Goal: Answer question/provide support: Share knowledge or assist other users

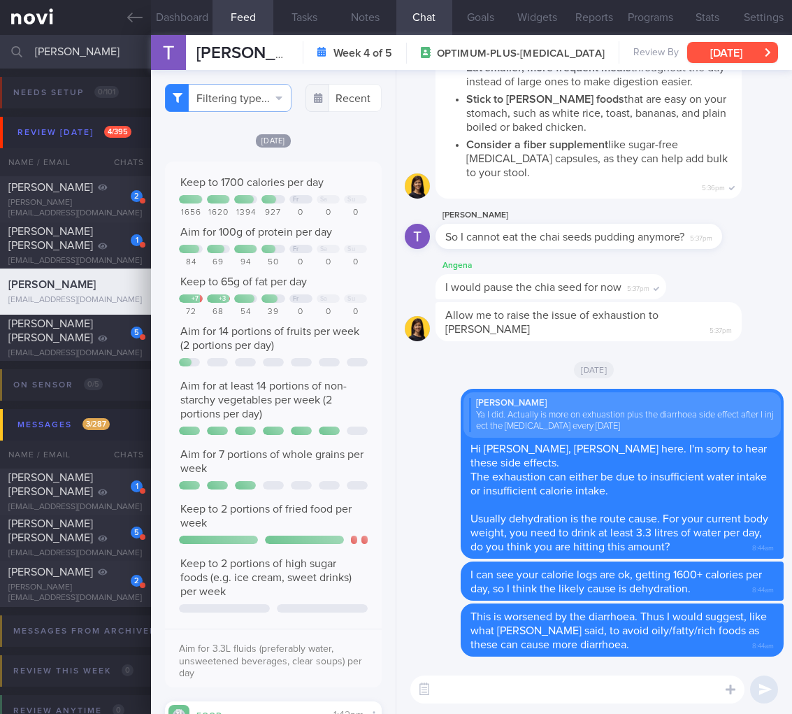
click at [724, 46] on button "[DATE]" at bounding box center [732, 52] width 91 height 21
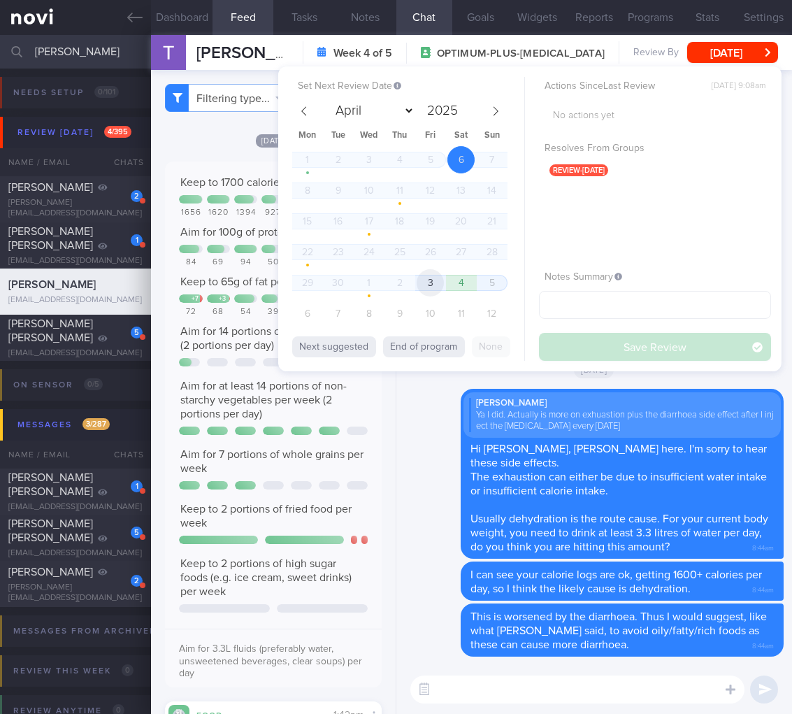
click at [417, 279] on span "3" at bounding box center [430, 282] width 27 height 27
select select "9"
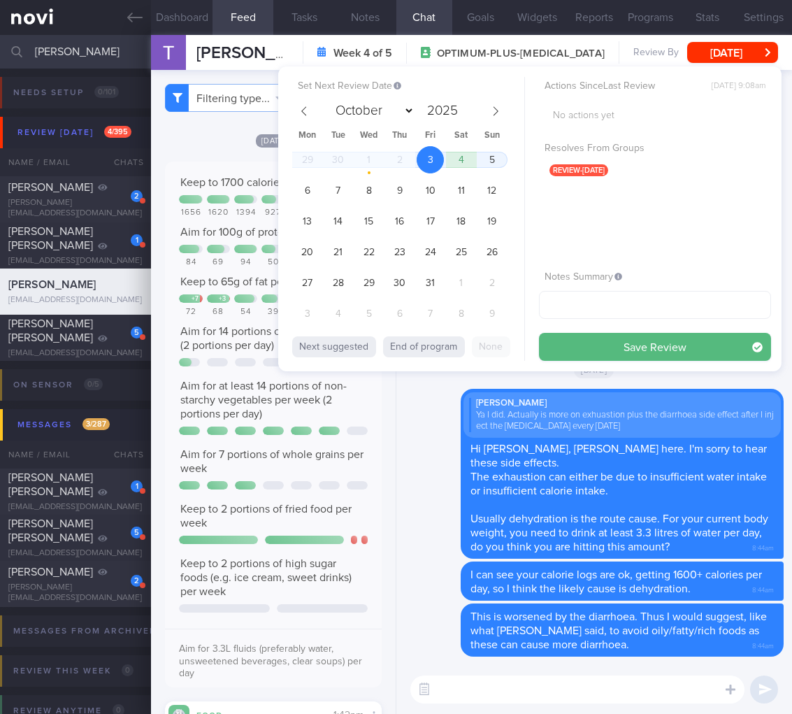
click at [679, 327] on div "Actions Since Last Review [DATE] 9:08am No actions yet Resolves From Groups rev…" at bounding box center [655, 219] width 232 height 284
click at [659, 341] on button "Save Review" at bounding box center [655, 347] width 232 height 28
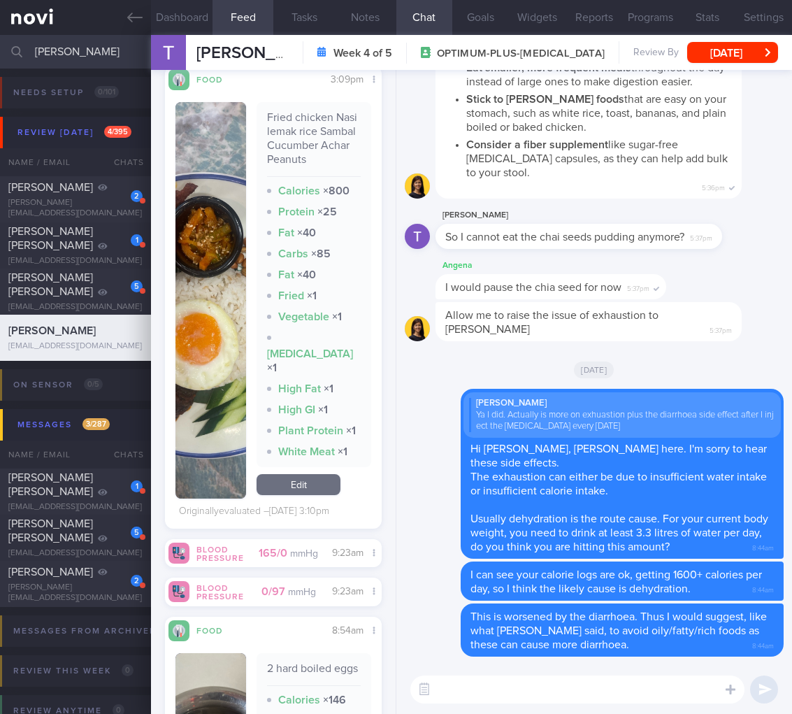
scroll to position [4768, 0]
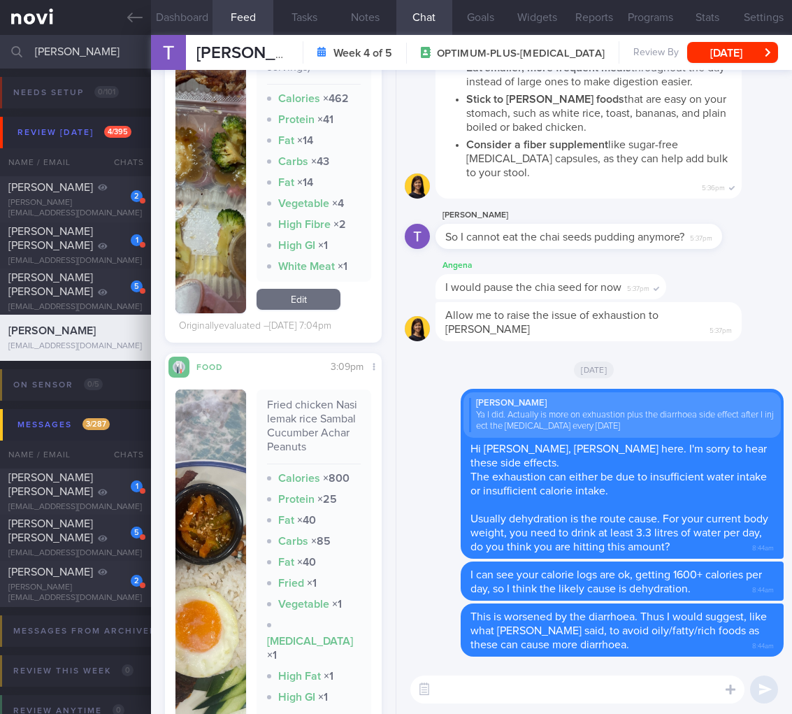
click at [178, 6] on button "Dashboard" at bounding box center [182, 17] width 62 height 35
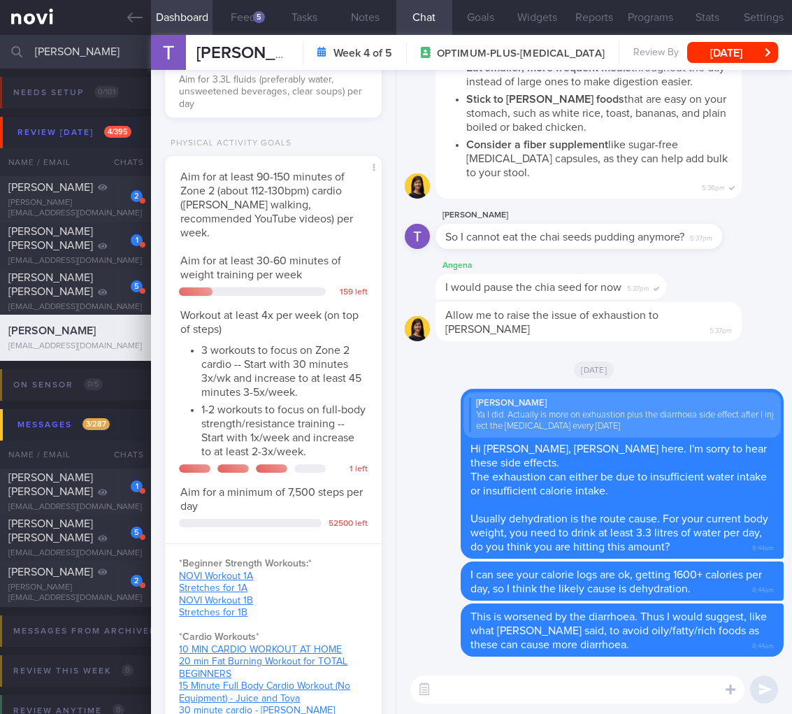
scroll to position [955, 0]
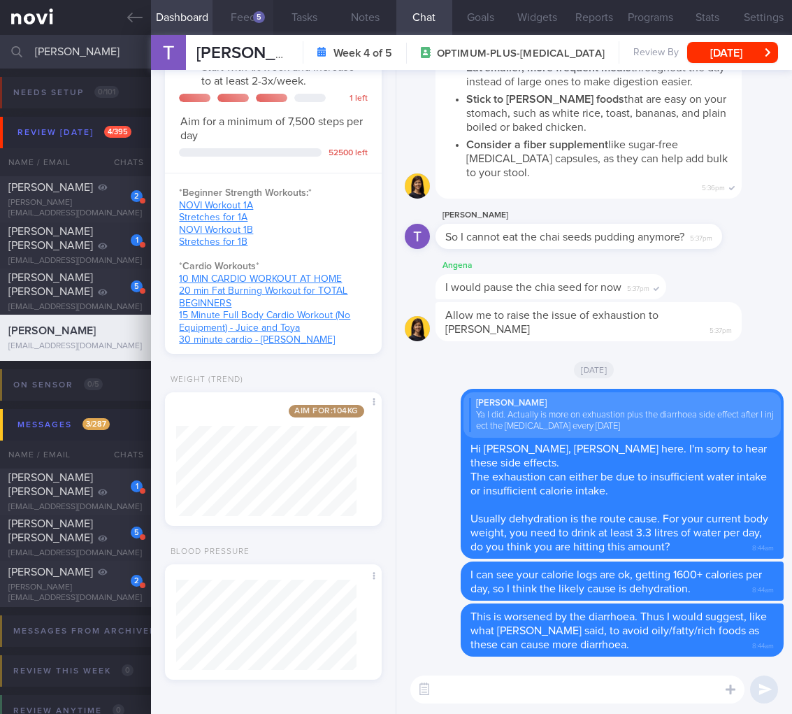
click at [235, 5] on button "Feed 5" at bounding box center [244, 17] width 62 height 35
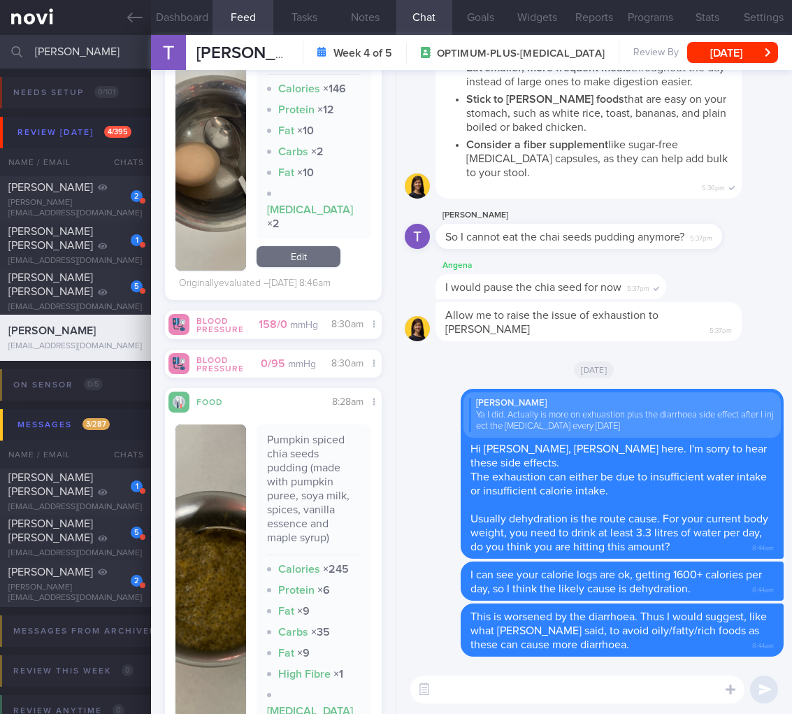
scroll to position [3907, 0]
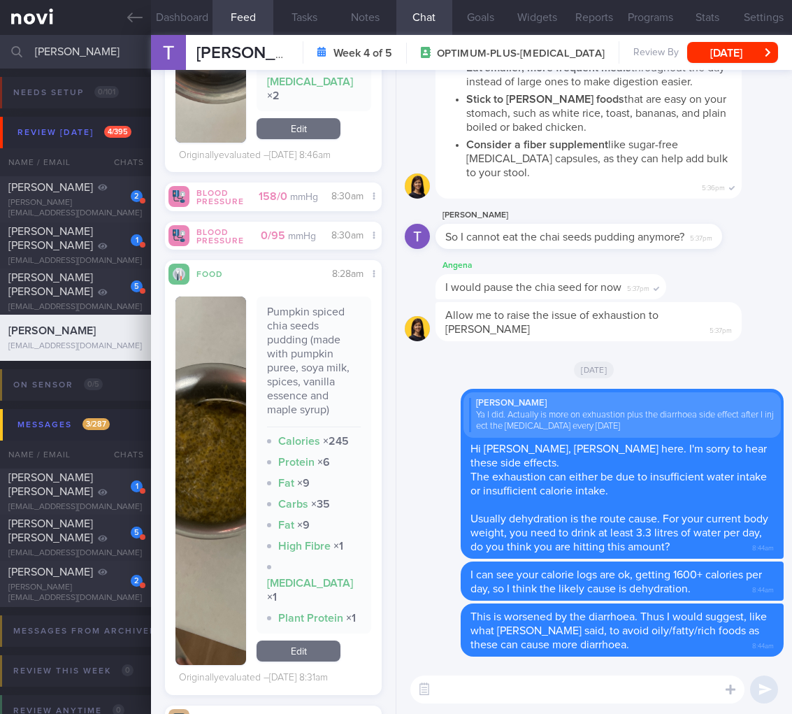
drag, startPoint x: 99, startPoint y: 64, endPoint x: -96, endPoint y: 57, distance: 194.6
click at [0, 57] on html "You are offline! Some functionality will be unavailable Patients New Users Coac…" at bounding box center [396, 357] width 792 height 714
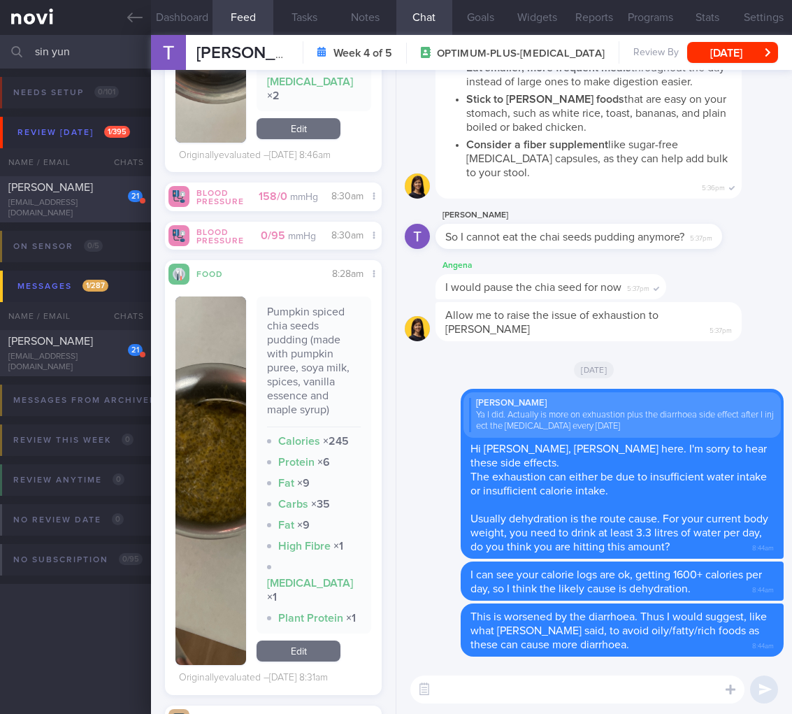
type input "sin yun"
drag, startPoint x: 52, startPoint y: 186, endPoint x: 764, endPoint y: 57, distance: 723.5
click at [52, 185] on div "[PERSON_NAME]" at bounding box center [73, 187] width 131 height 14
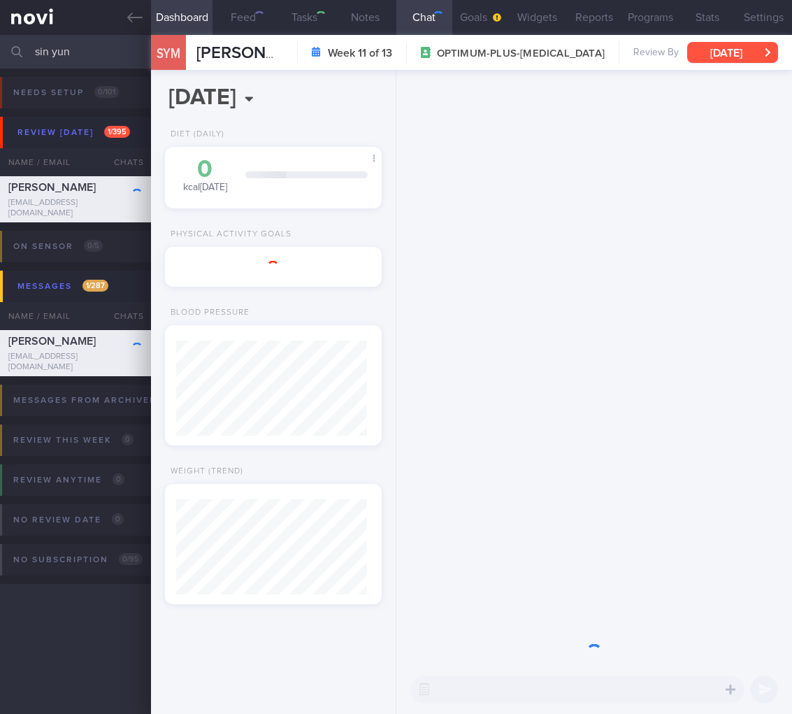
scroll to position [115, 191]
click at [764, 57] on button "[DATE]" at bounding box center [732, 52] width 91 height 21
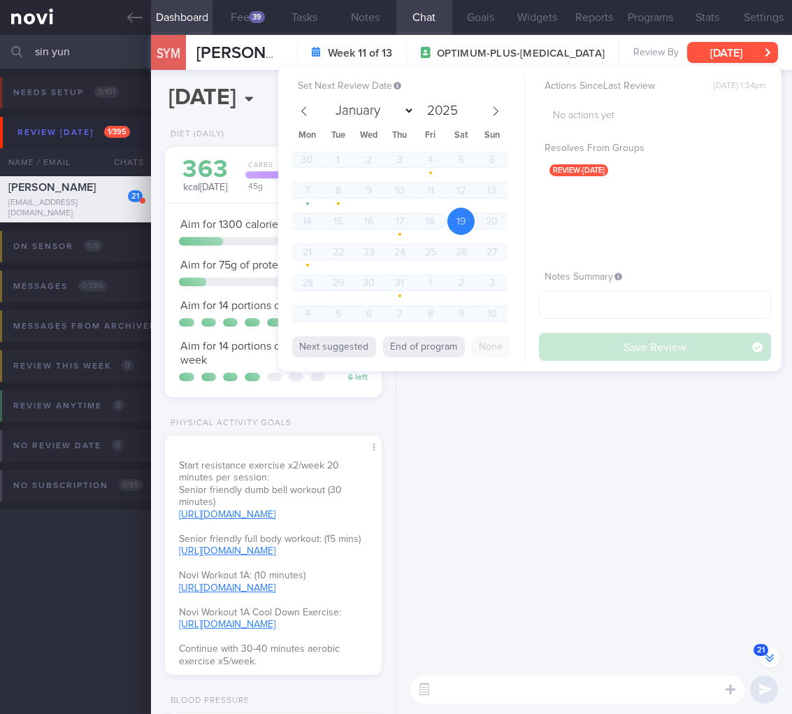
scroll to position [0, 0]
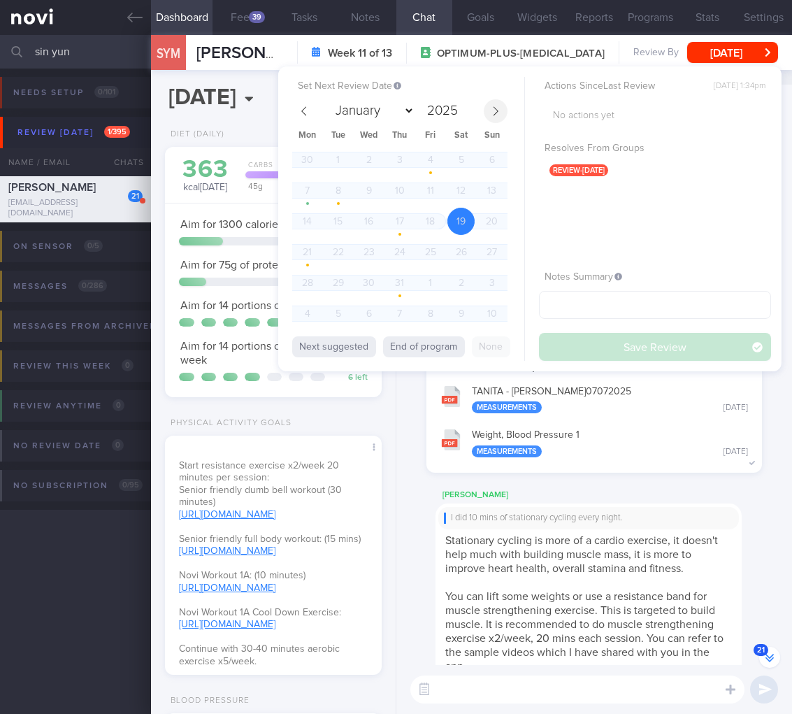
click at [499, 110] on icon at bounding box center [496, 111] width 10 height 10
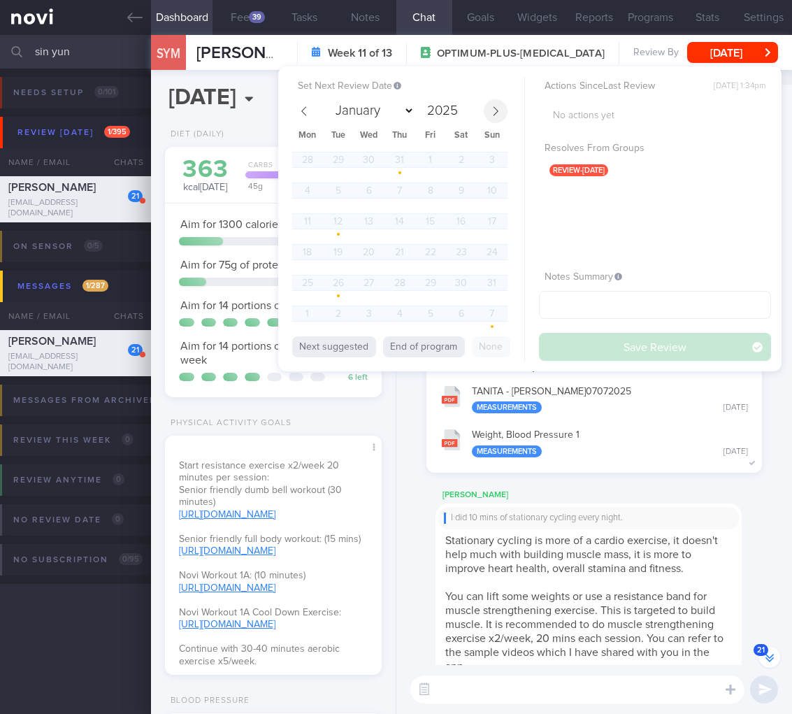
click at [499, 110] on icon at bounding box center [496, 111] width 10 height 10
click at [428, 282] on span "3" at bounding box center [430, 282] width 27 height 27
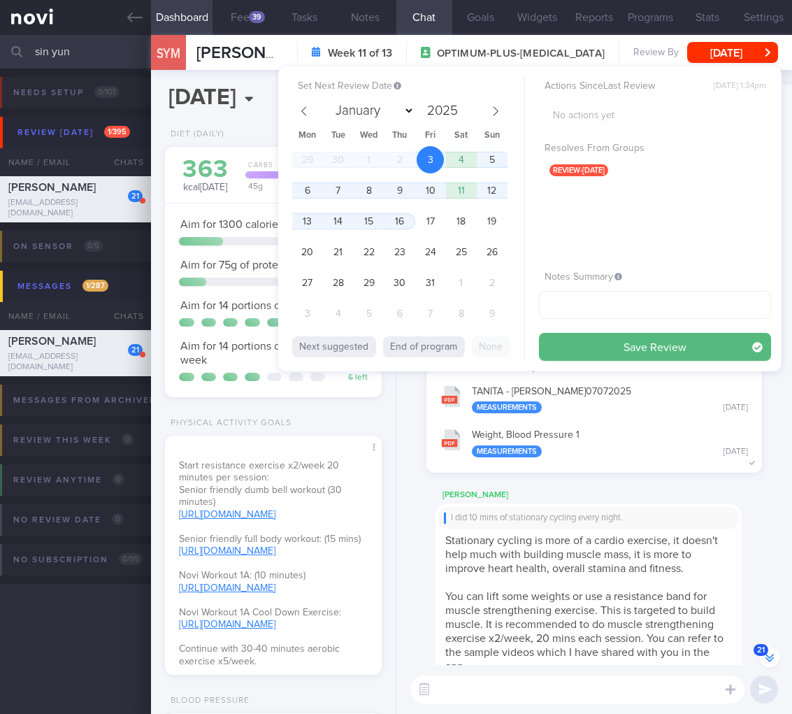
select select "9"
click at [692, 341] on button "Save Review" at bounding box center [655, 347] width 232 height 28
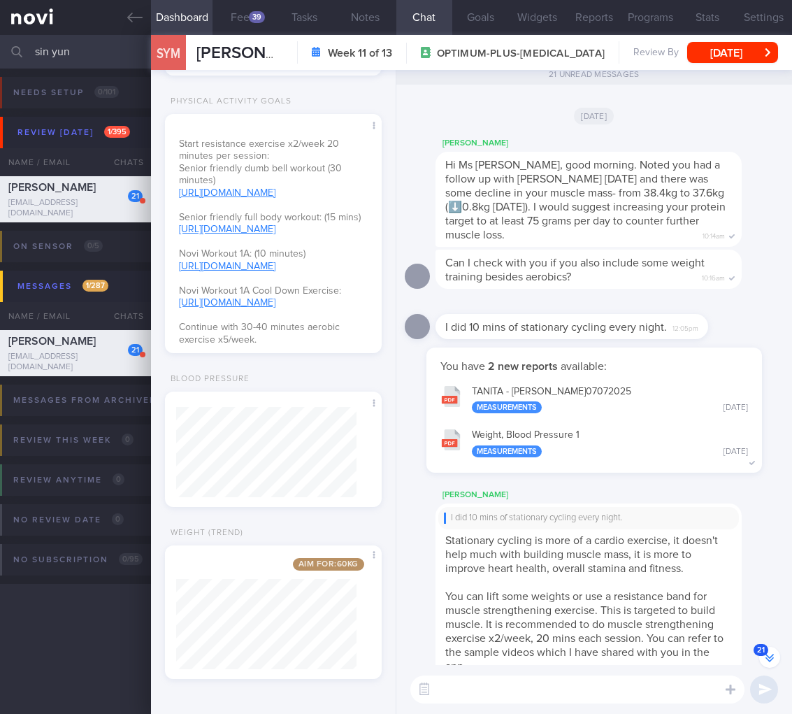
scroll to position [362, 0]
click at [253, 24] on button "Feed 39" at bounding box center [244, 17] width 62 height 35
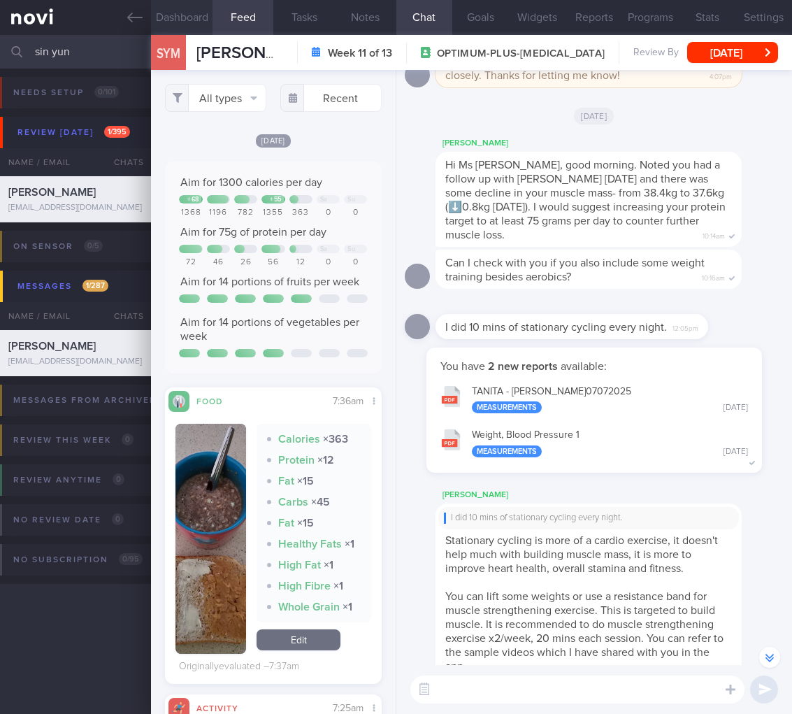
click at [162, 20] on button "Dashboard" at bounding box center [182, 17] width 62 height 35
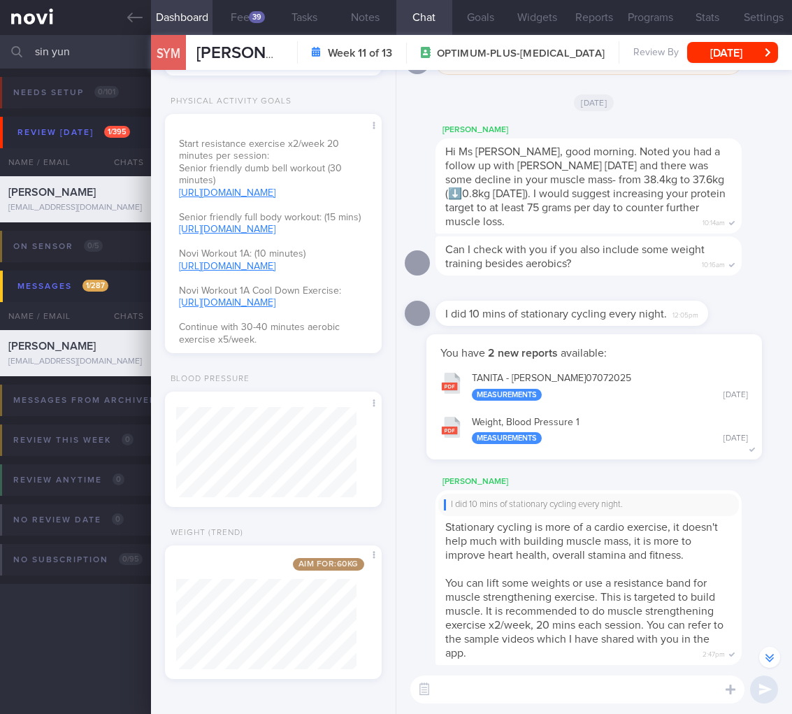
click at [90, 42] on input "sin yun" at bounding box center [396, 52] width 792 height 34
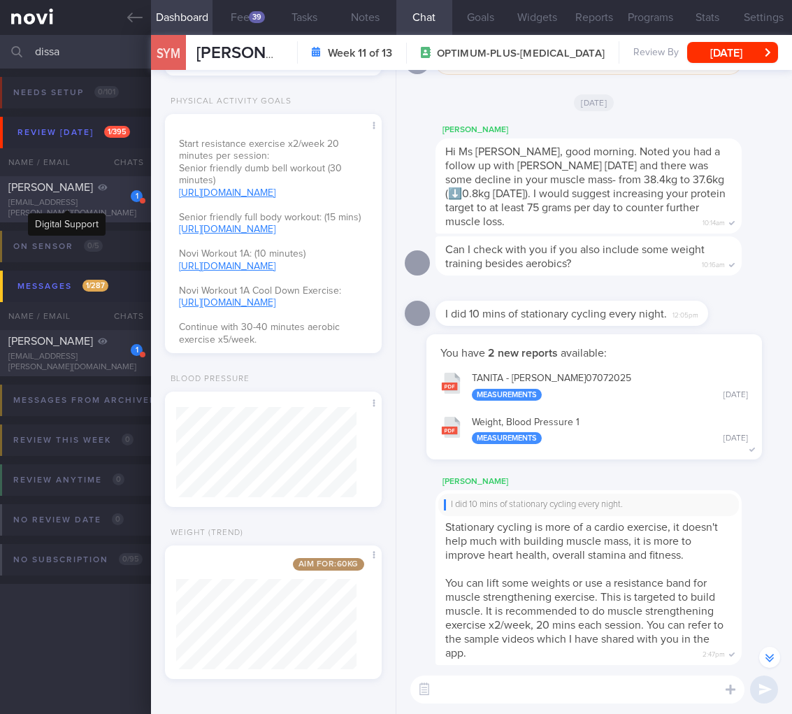
type input "dissa"
click at [98, 191] on icon at bounding box center [102, 188] width 9 height 6
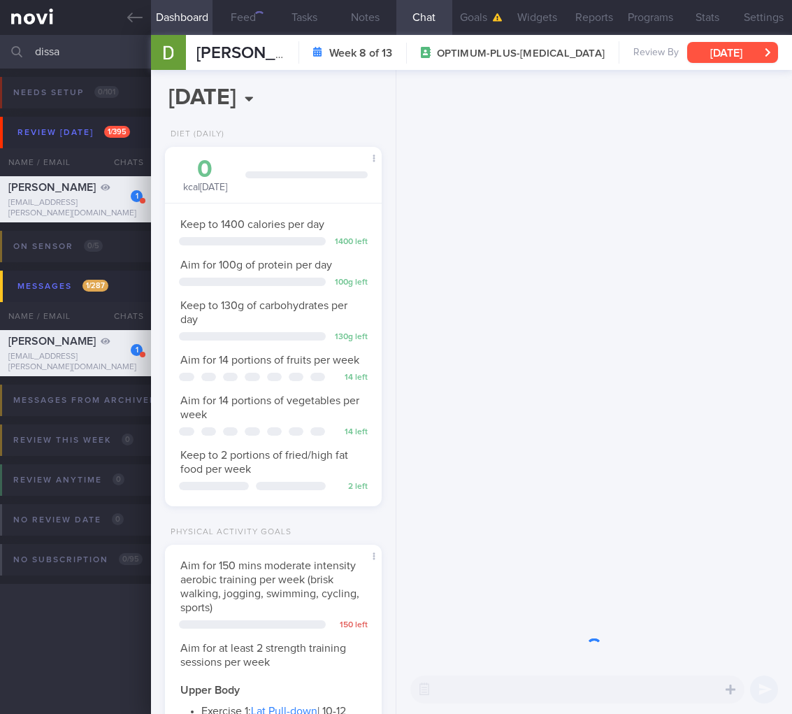
scroll to position [111, 180]
click at [743, 46] on button "[DATE]" at bounding box center [732, 52] width 91 height 21
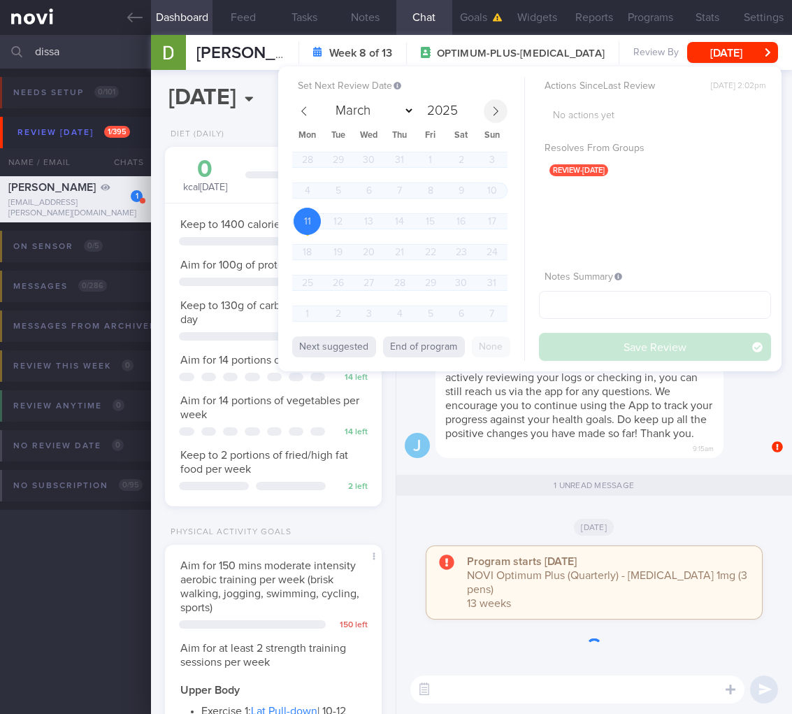
click at [493, 104] on span at bounding box center [496, 111] width 24 height 24
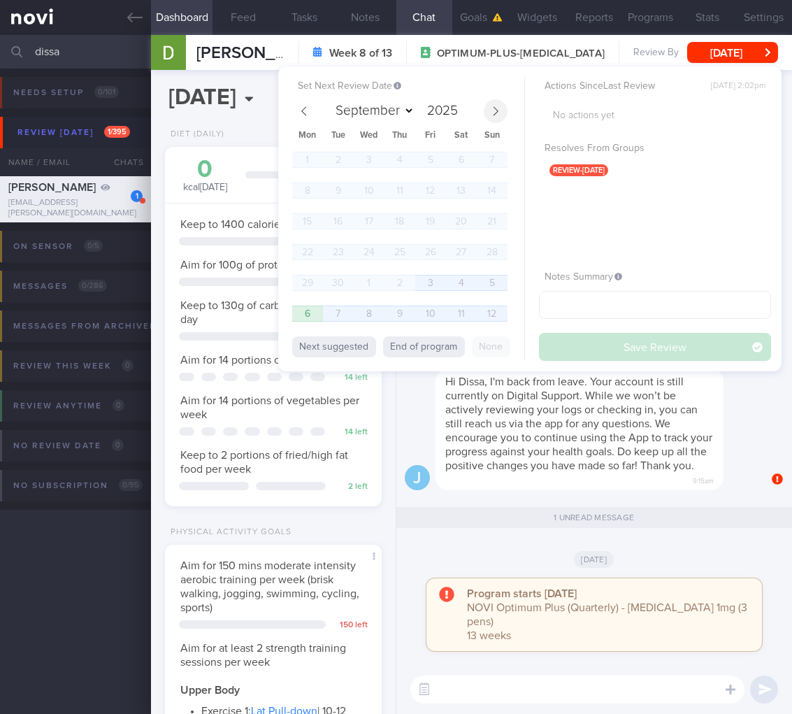
click at [491, 115] on icon at bounding box center [496, 111] width 10 height 10
select select "9"
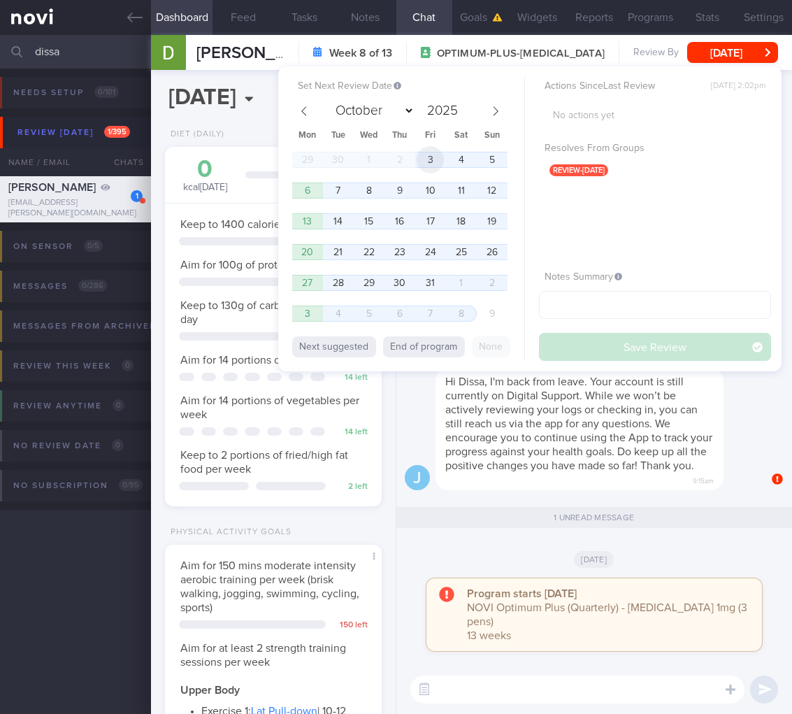
click at [430, 158] on span "3" at bounding box center [430, 159] width 27 height 27
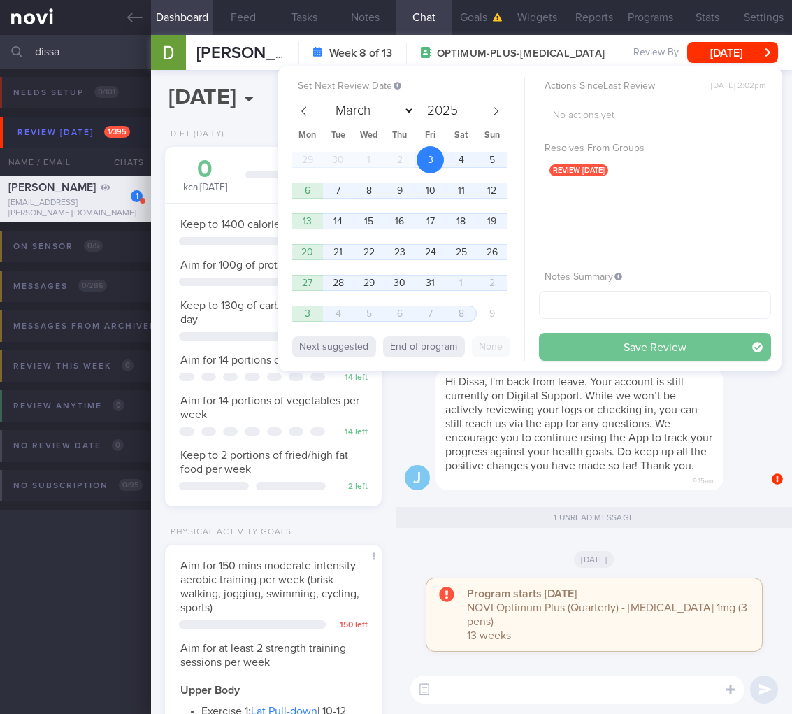
click at [619, 338] on button "Save Review" at bounding box center [655, 347] width 232 height 28
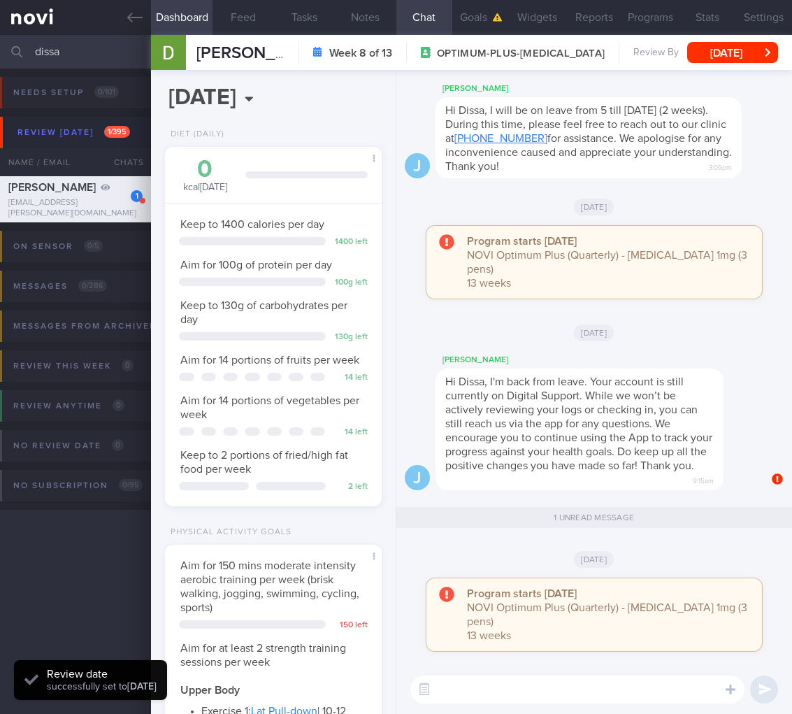
click at [590, 444] on div "Hi Dissa, I'm back from leave. Your account is still currently on Digital Suppo…" at bounding box center [580, 430] width 288 height 122
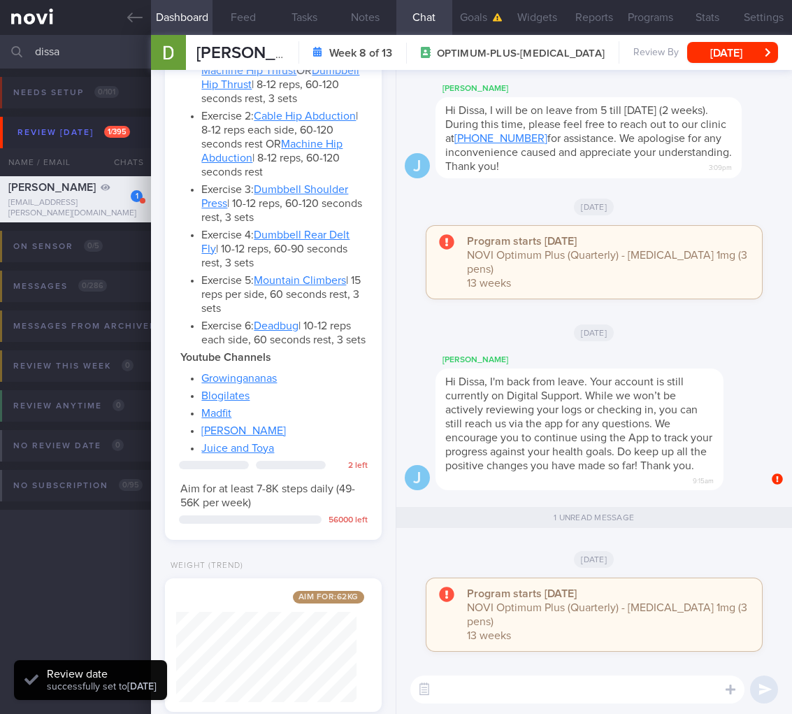
scroll to position [1404, 0]
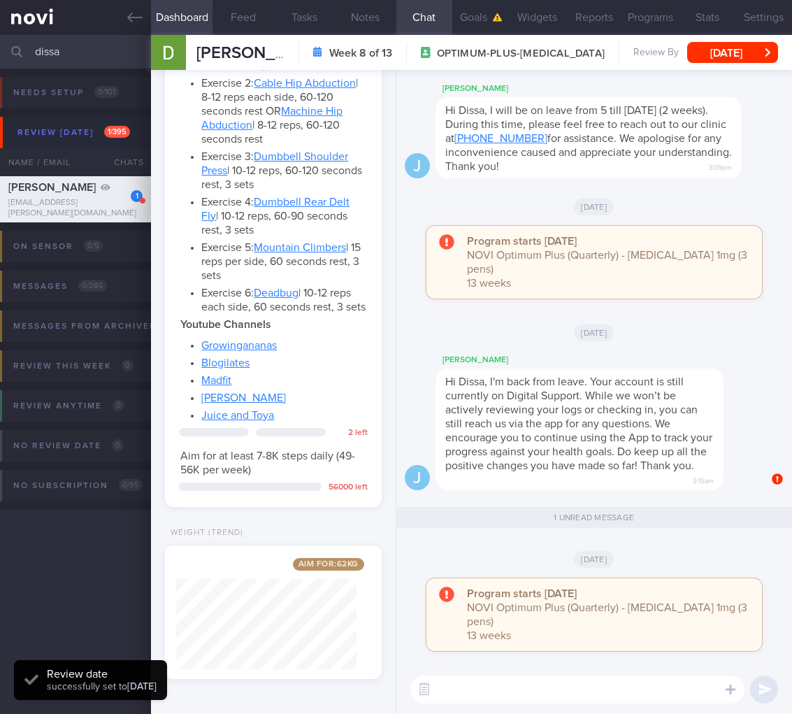
click at [62, 51] on input "dissa" at bounding box center [396, 52] width 792 height 34
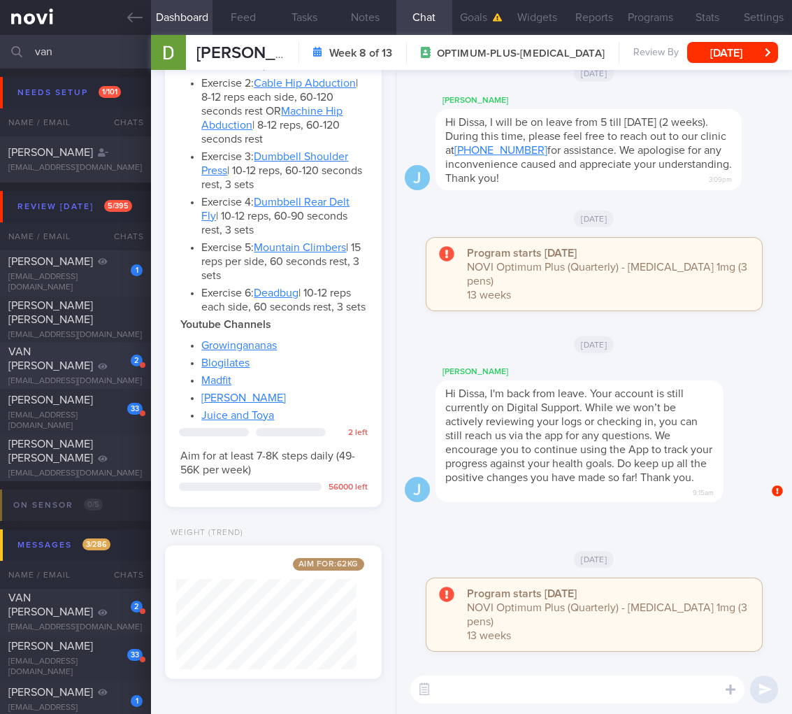
type input "van"
click at [82, 366] on div "VAN [PERSON_NAME]" at bounding box center [73, 359] width 131 height 28
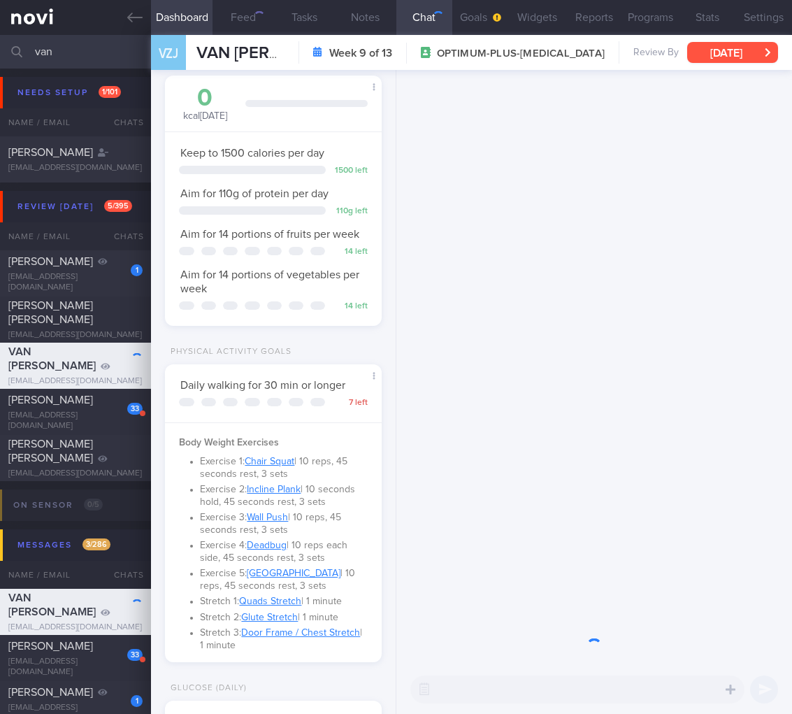
scroll to position [90, 180]
click at [709, 57] on button "[DATE]" at bounding box center [732, 52] width 91 height 21
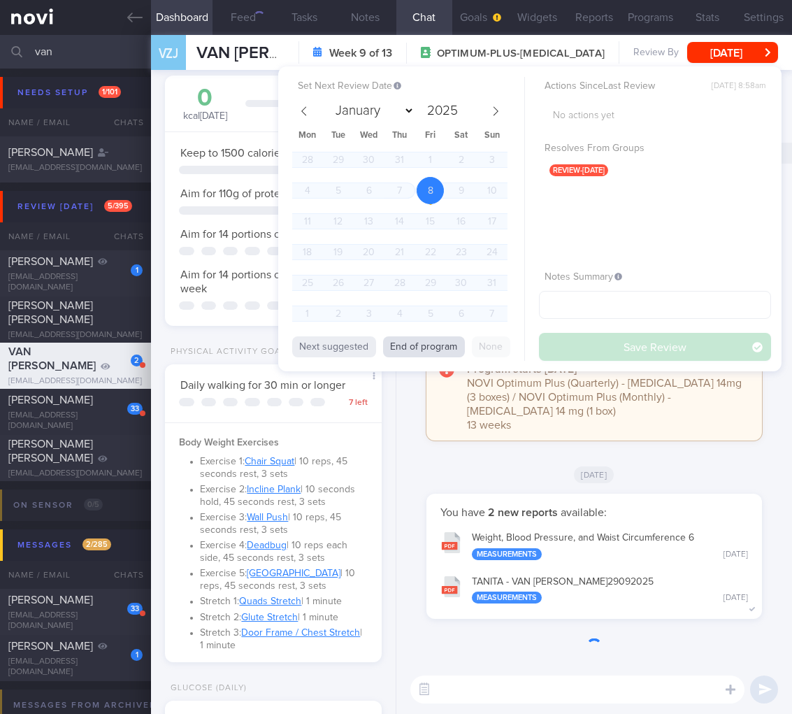
scroll to position [93, 186]
click at [408, 343] on button "End of program" at bounding box center [424, 346] width 82 height 21
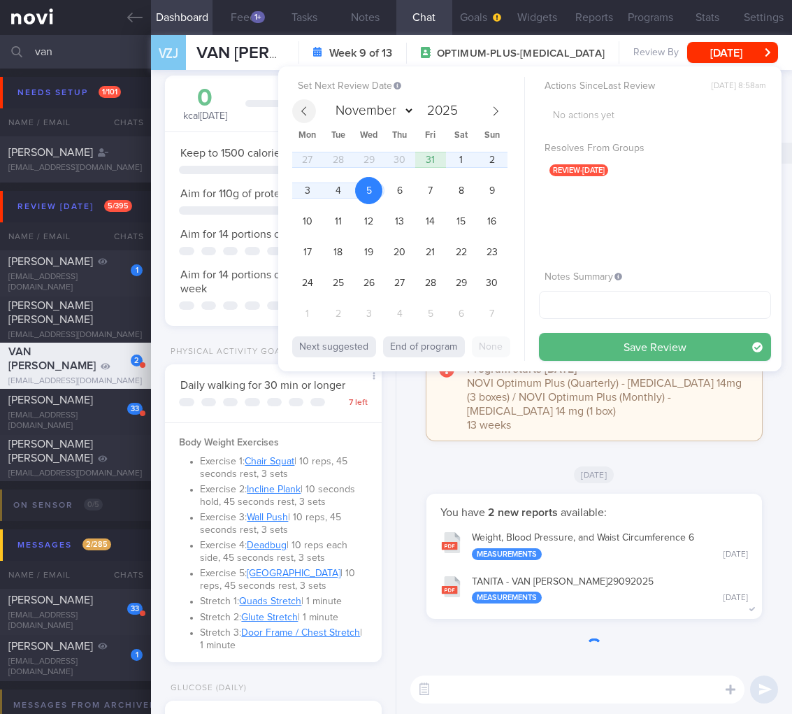
click at [297, 116] on span at bounding box center [304, 111] width 24 height 24
select select "9"
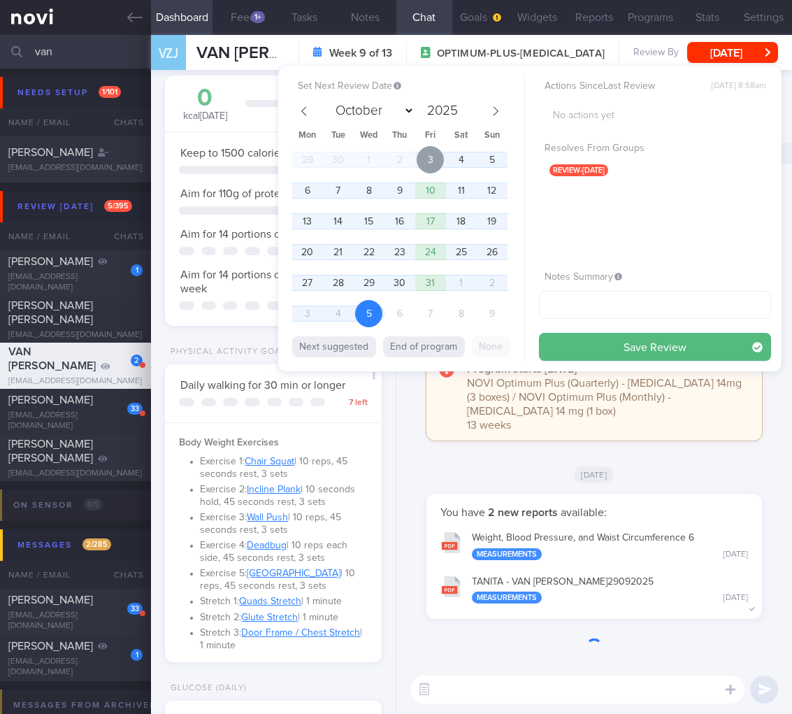
click at [434, 162] on span "3" at bounding box center [430, 159] width 27 height 27
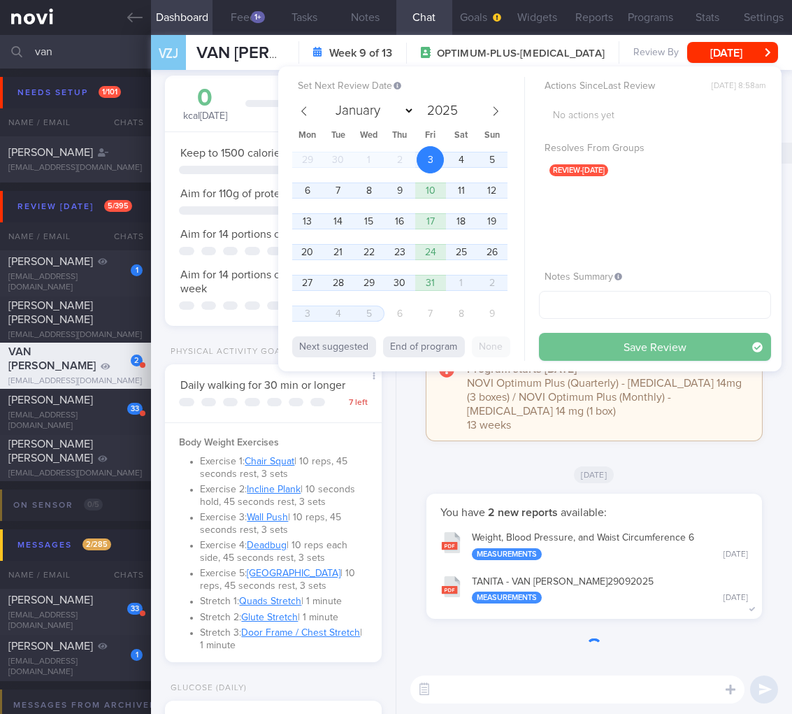
click at [704, 337] on button "Save Review" at bounding box center [655, 347] width 232 height 28
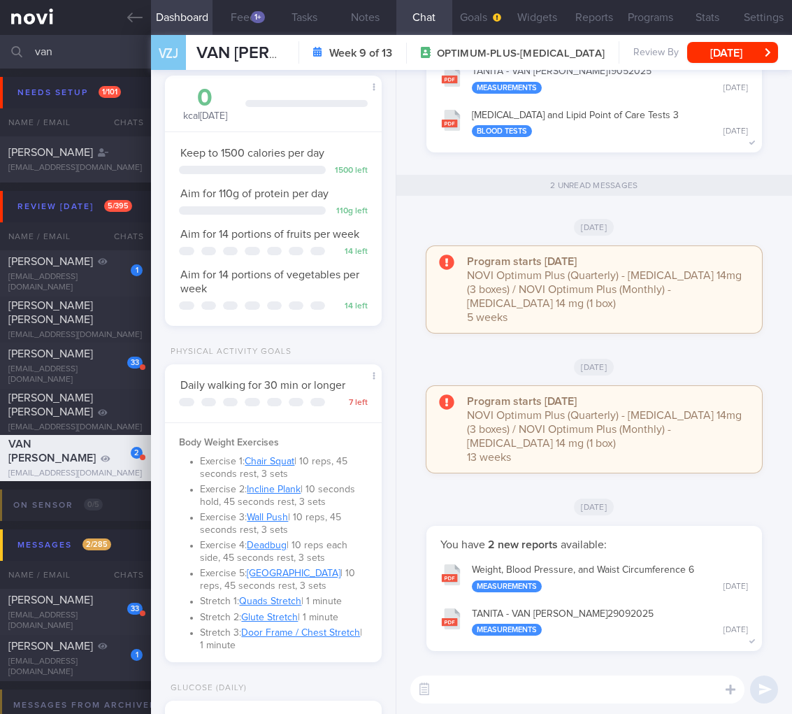
drag, startPoint x: 90, startPoint y: 62, endPoint x: -171, endPoint y: 48, distance: 261.9
click at [0, 48] on html "You are offline! Some functionality will be unavailable Patients New Users Coac…" at bounding box center [396, 357] width 792 height 714
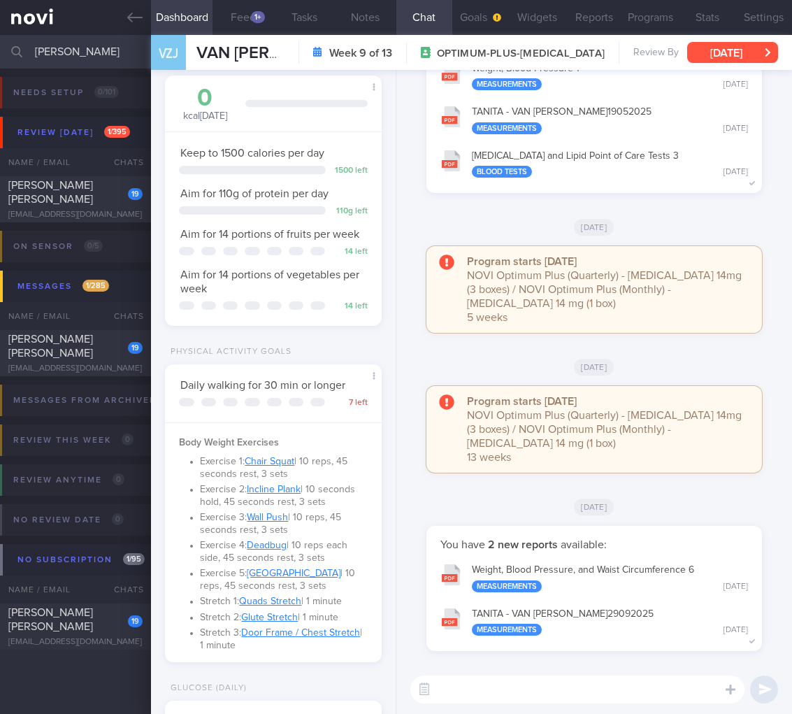
type input "[PERSON_NAME]"
click at [66, 210] on div "[EMAIL_ADDRESS][DOMAIN_NAME]" at bounding box center [75, 215] width 134 height 10
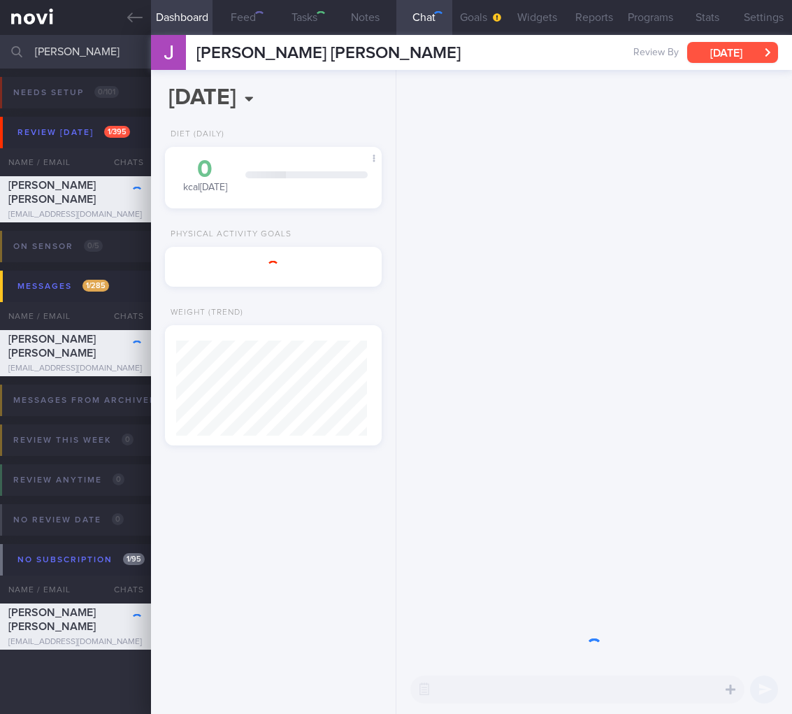
click at [718, 51] on button "[DATE]" at bounding box center [732, 52] width 91 height 21
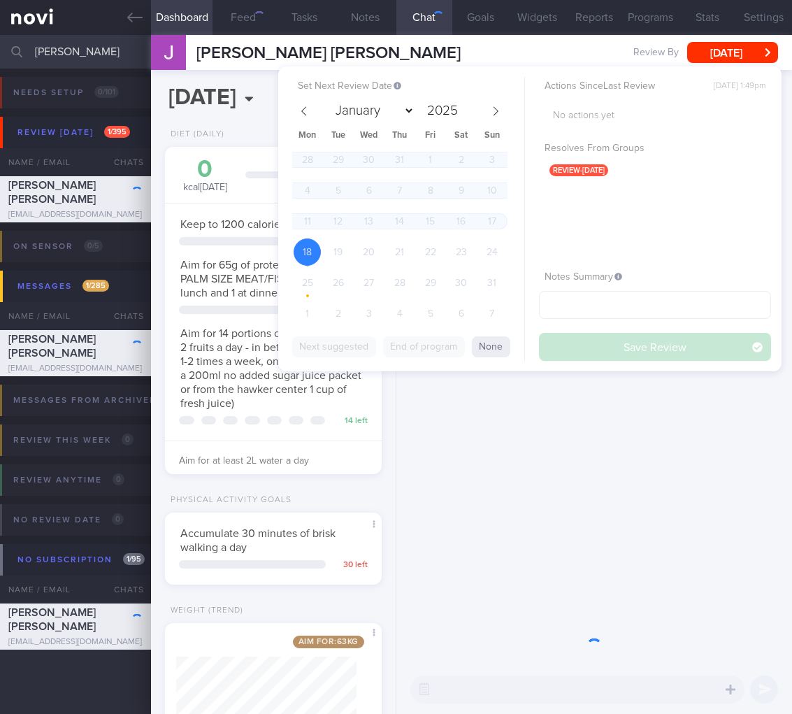
scroll to position [111, 180]
click at [511, 106] on div "Set Next Review Date [DATE] January February March April May June July August S…" at bounding box center [408, 204] width 232 height 249
click at [500, 106] on icon at bounding box center [496, 111] width 10 height 10
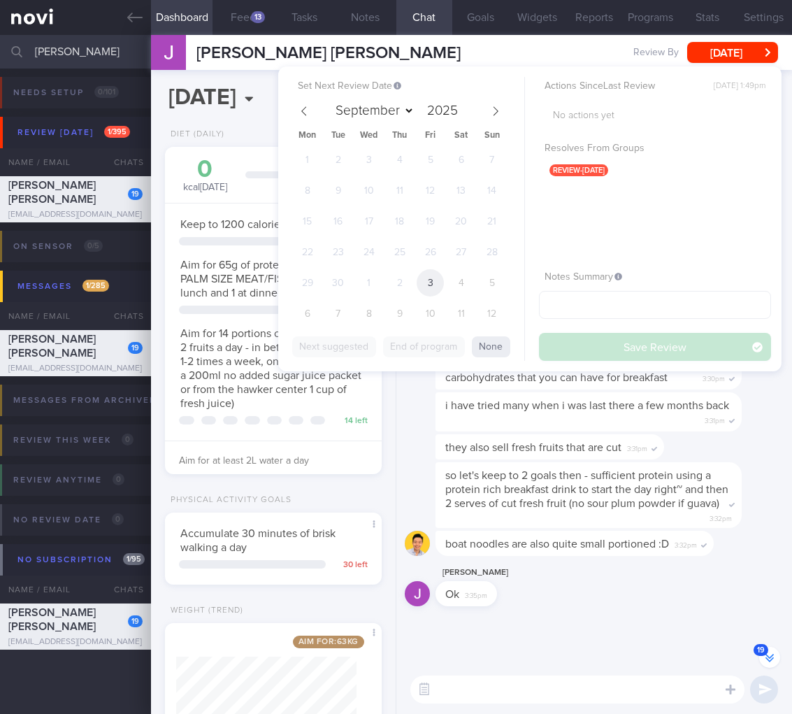
click at [439, 284] on span "3" at bounding box center [430, 282] width 27 height 27
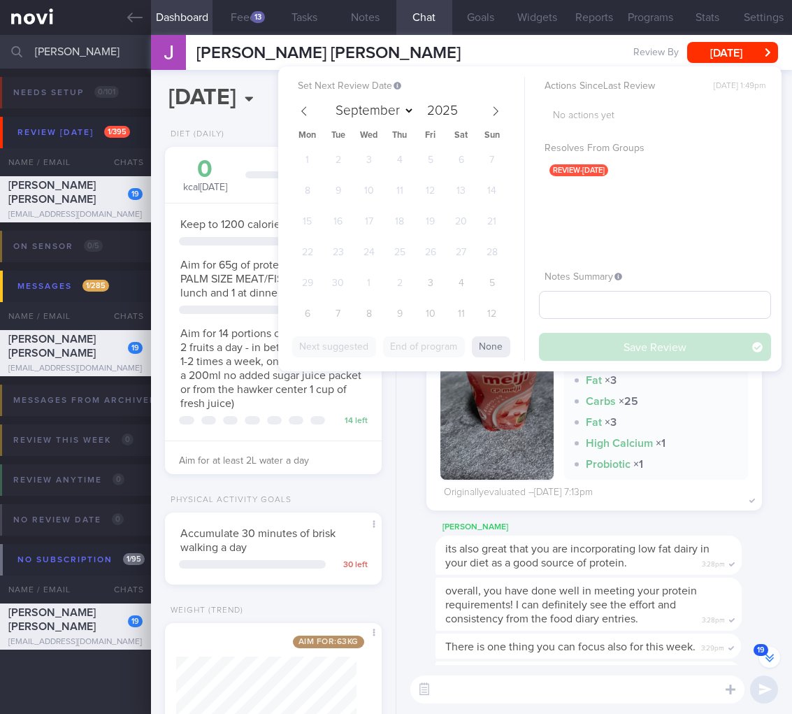
select select "9"
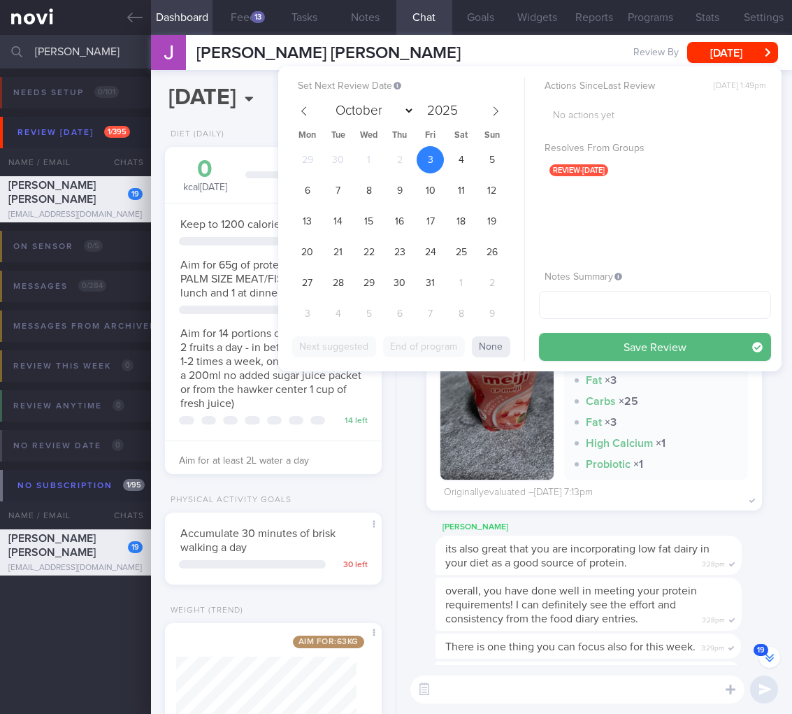
click at [618, 348] on button "Save Review" at bounding box center [655, 347] width 232 height 28
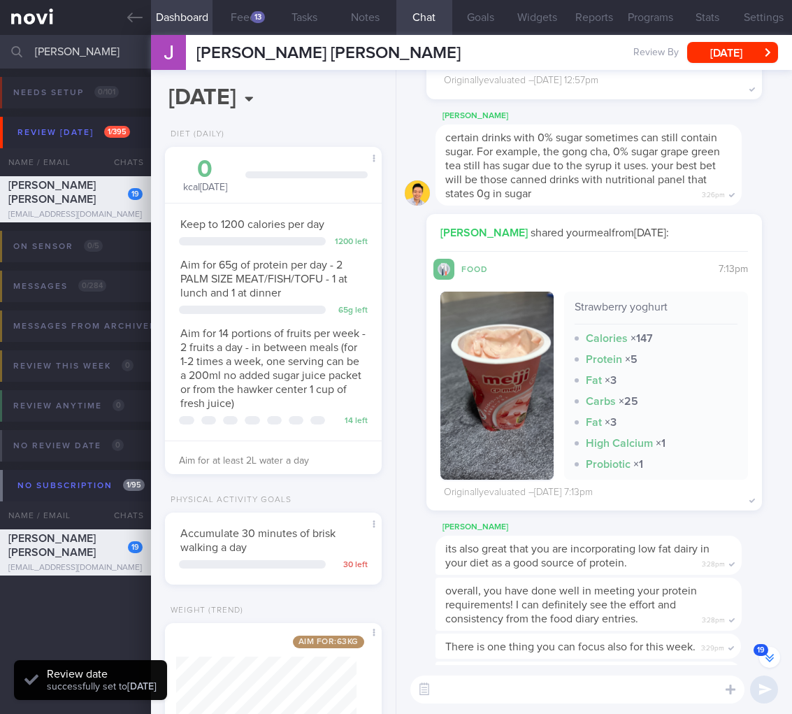
click at [593, 464] on div "Strawberry yoghurt Calories × 147 Protein × 5 Fat × 3 Carbs × 25 Fat × 3 High C…" at bounding box center [656, 386] width 184 height 188
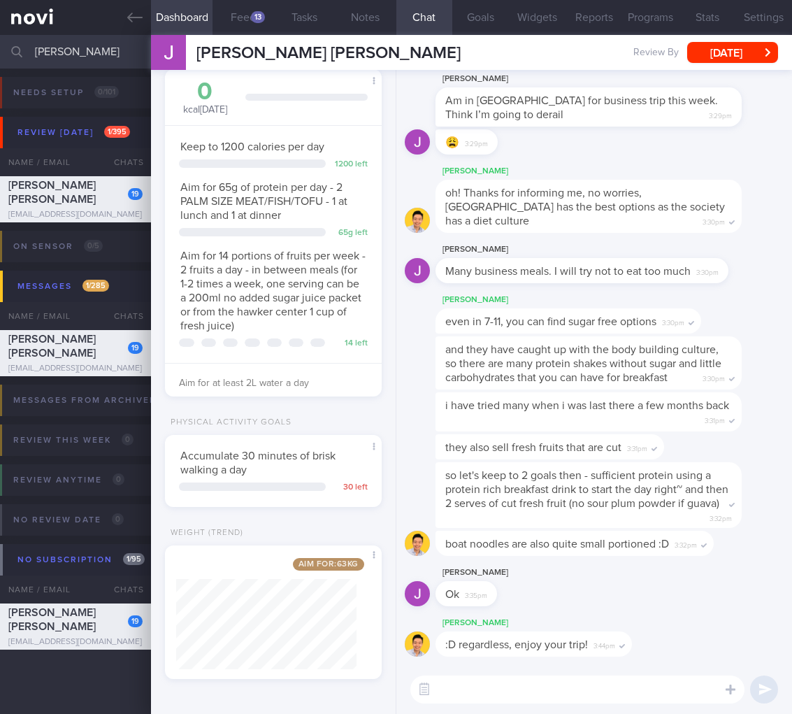
scroll to position [-9, 0]
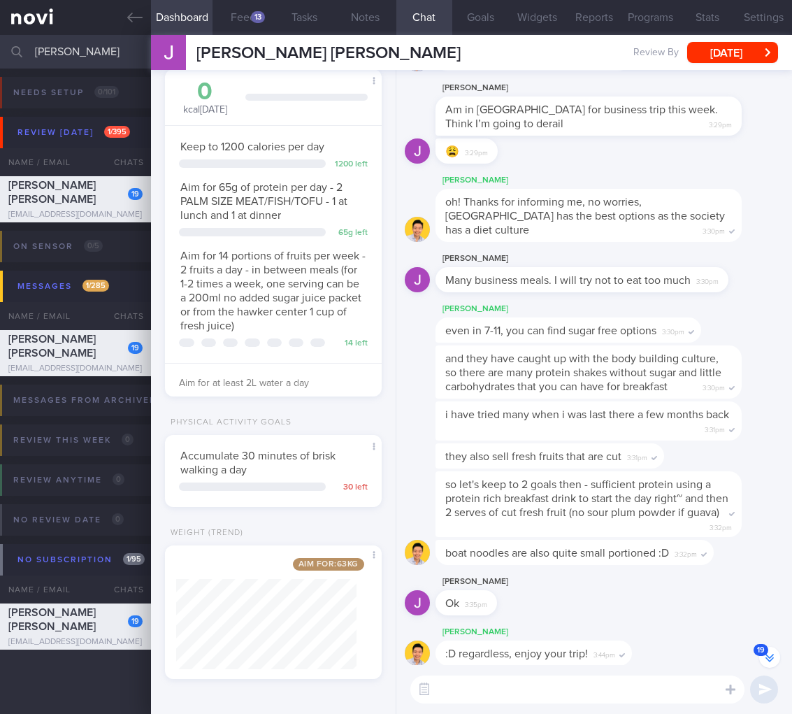
drag, startPoint x: 77, startPoint y: 59, endPoint x: -87, endPoint y: 28, distance: 166.5
click at [0, 28] on html "You are offline! Some functionality will be unavailable Patients New Users Coac…" at bounding box center [396, 357] width 792 height 714
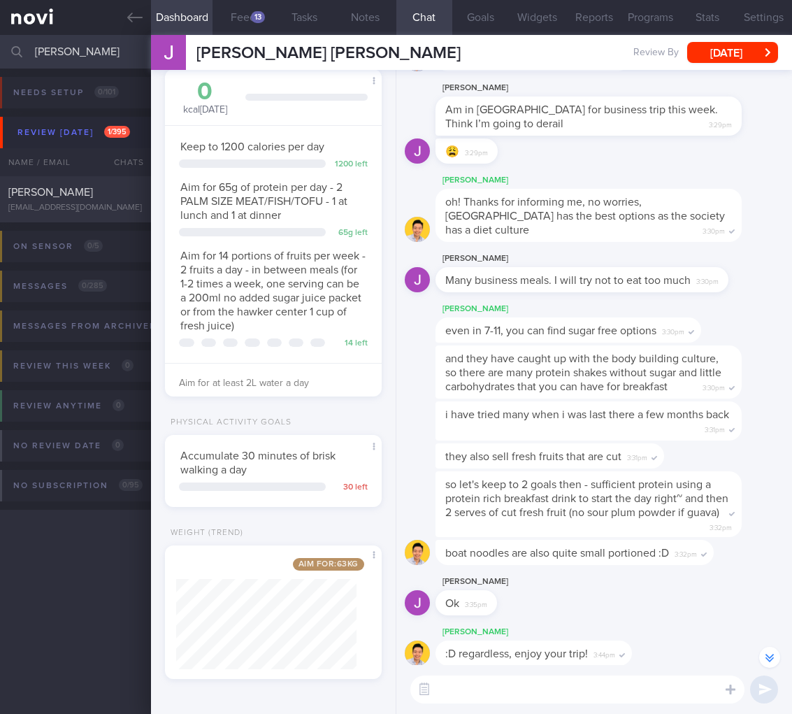
click at [79, 222] on div "On sensor 0 / 5 Name / Email Chats Installed Glucose Range % TIR % Active Dismi…" at bounding box center [396, 256] width 792 height 68
click at [78, 214] on div "[PERSON_NAME] [EMAIL_ADDRESS][DOMAIN_NAME] [DATE] [DATE] OPTIMUM-PLUS-[MEDICAL_…" at bounding box center [396, 199] width 792 height 46
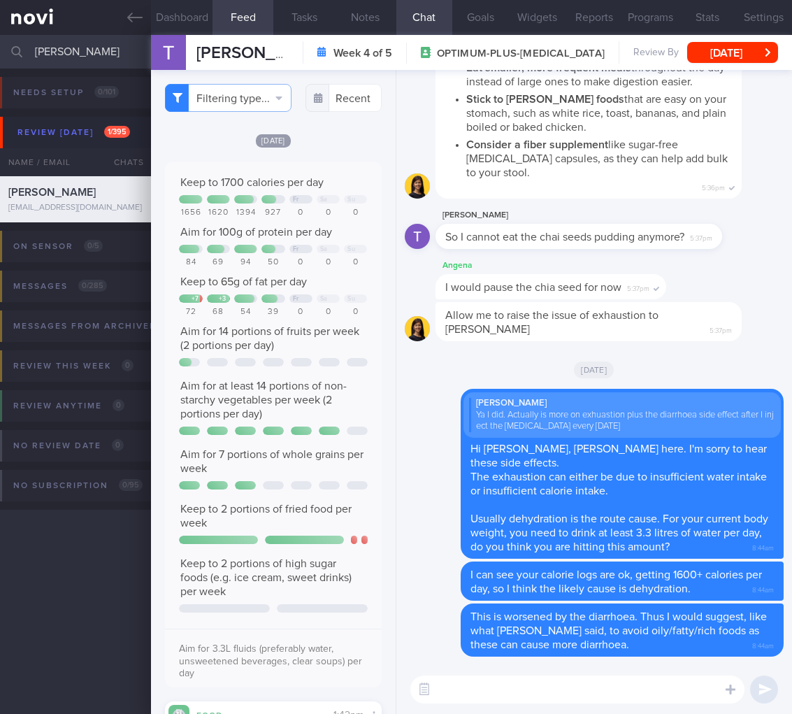
click at [113, 59] on input "[PERSON_NAME]" at bounding box center [396, 52] width 792 height 34
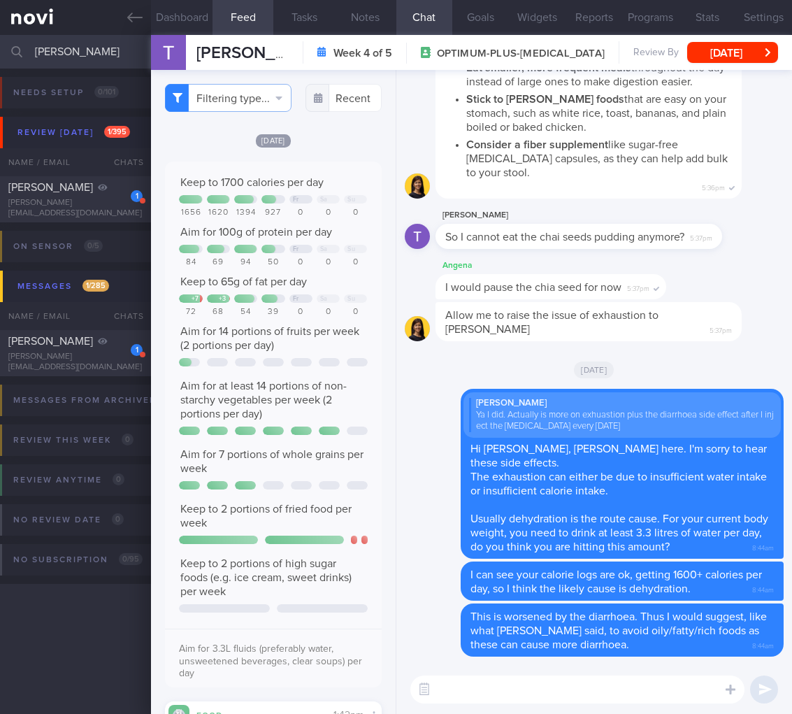
type input "[PERSON_NAME]"
drag, startPoint x: 441, startPoint y: 678, endPoint x: 436, endPoint y: 683, distance: 7.4
click at [439, 680] on textarea at bounding box center [578, 690] width 334 height 28
click at [430, 685] on button "button" at bounding box center [424, 689] width 25 height 25
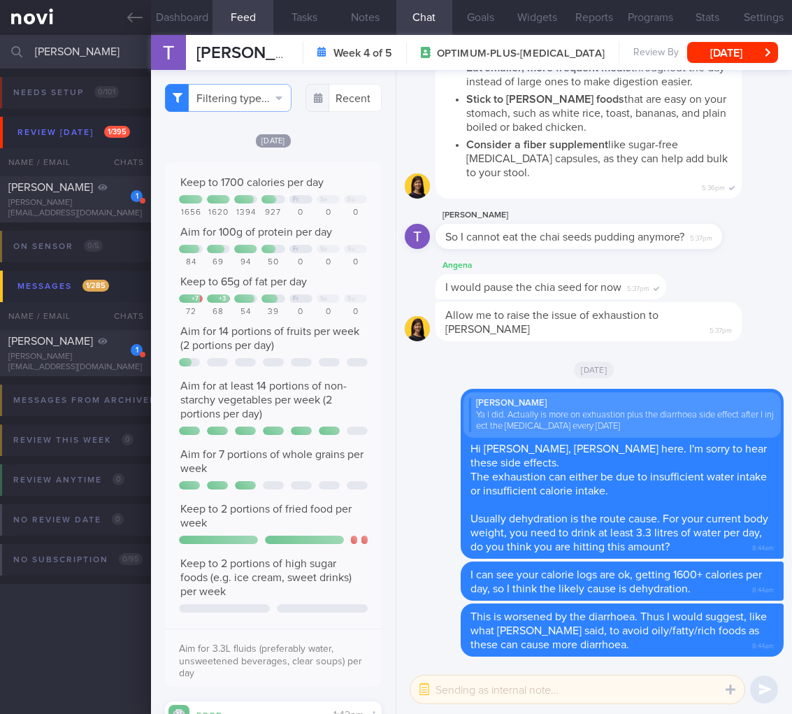
click at [476, 691] on textarea at bounding box center [578, 690] width 334 height 28
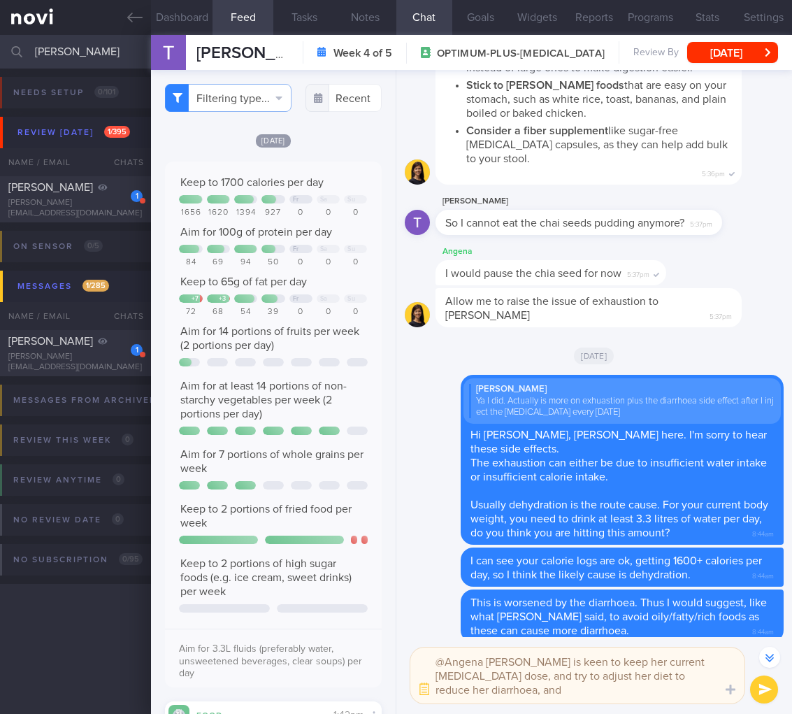
scroll to position [-27, 0]
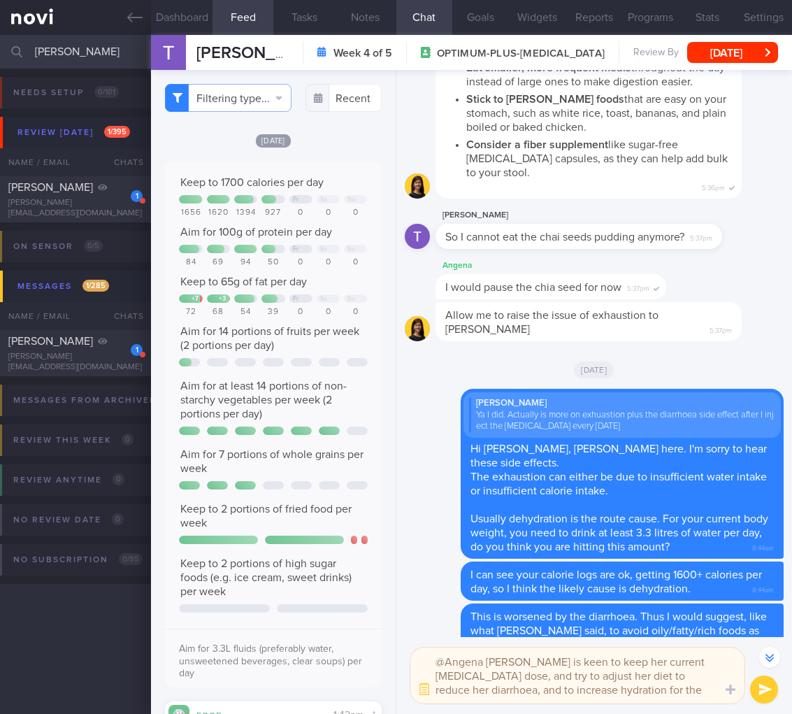
type textarea "@Angena [PERSON_NAME] is keen to keep her current [MEDICAL_DATA] dose, and try …"
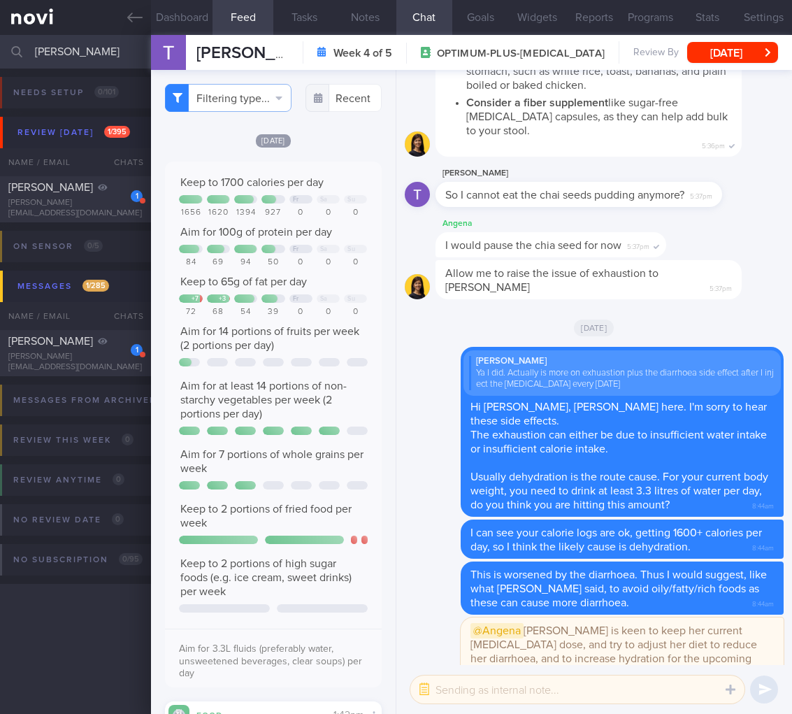
scroll to position [0, 0]
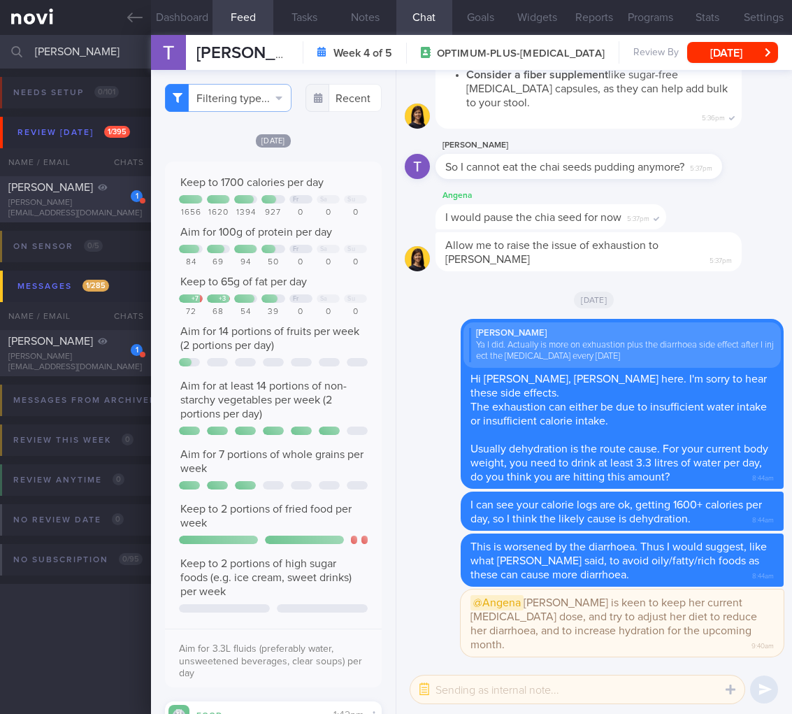
click at [12, 201] on div "1 [PERSON_NAME] [PERSON_NAME][EMAIL_ADDRESS][DOMAIN_NAME]" at bounding box center [75, 199] width 151 height 38
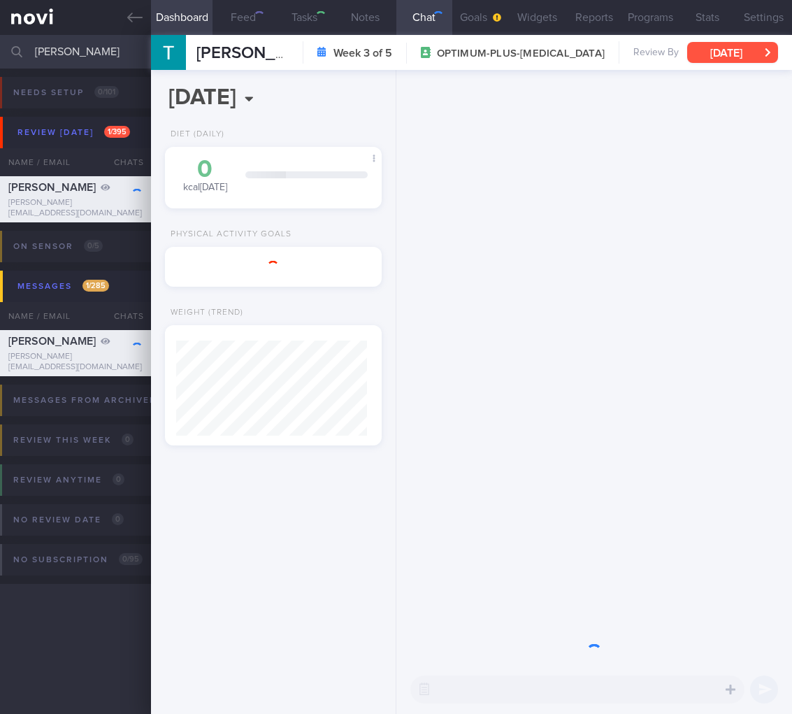
click at [697, 59] on button "[DATE]" at bounding box center [732, 52] width 91 height 21
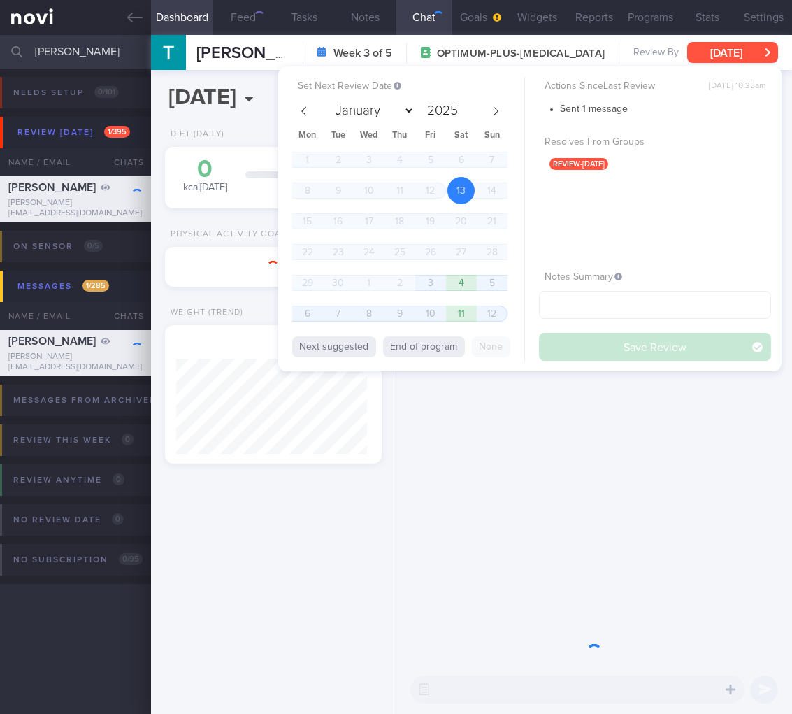
scroll to position [115, 191]
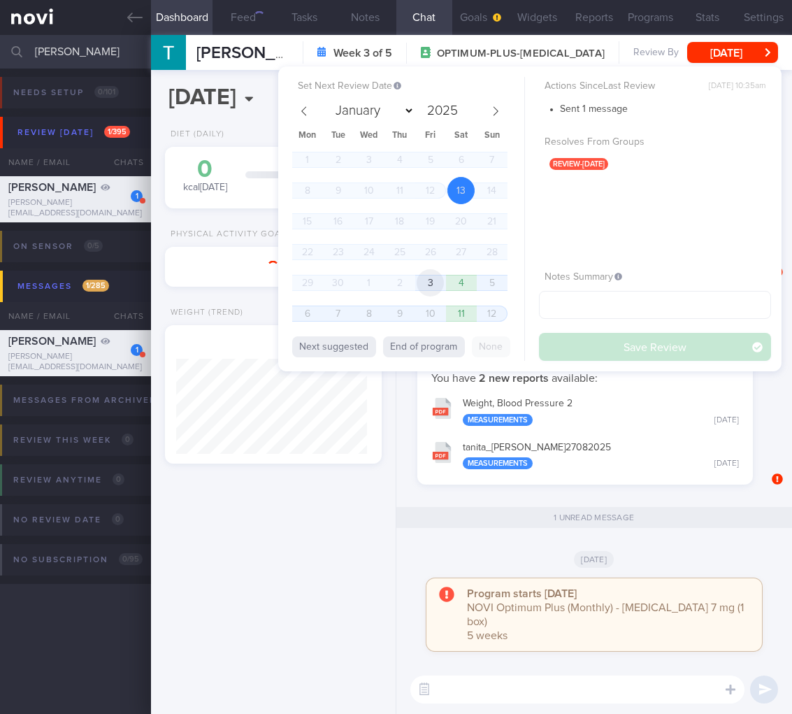
click at [420, 278] on span "3" at bounding box center [430, 282] width 27 height 27
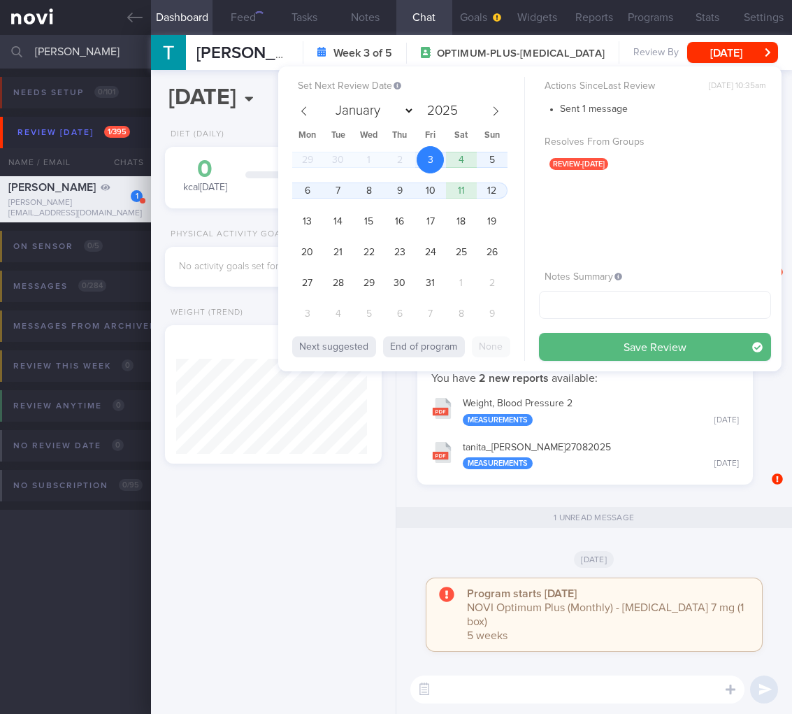
select select "9"
click at [424, 279] on span "31" at bounding box center [430, 282] width 27 height 27
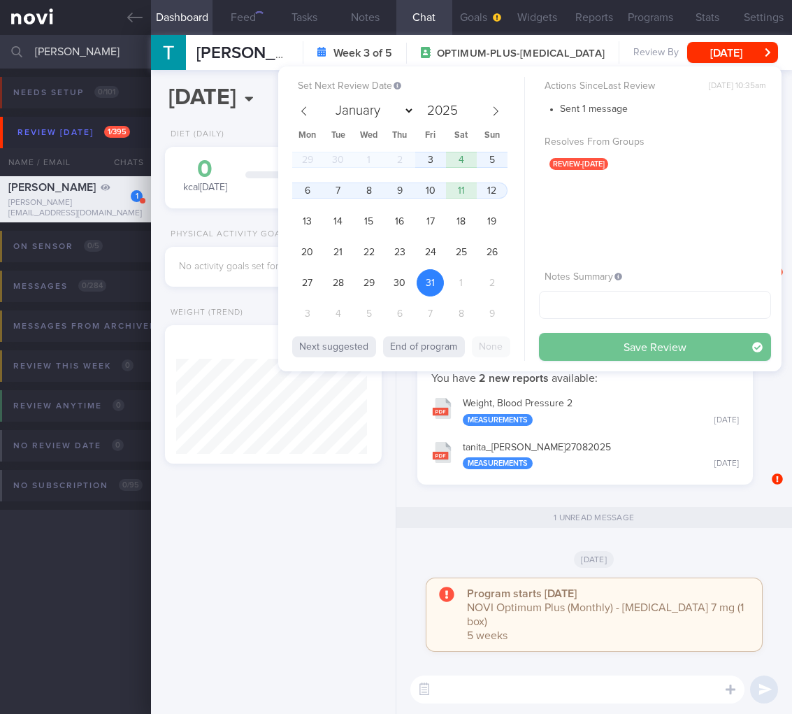
click at [660, 352] on button "Save Review" at bounding box center [655, 347] width 232 height 28
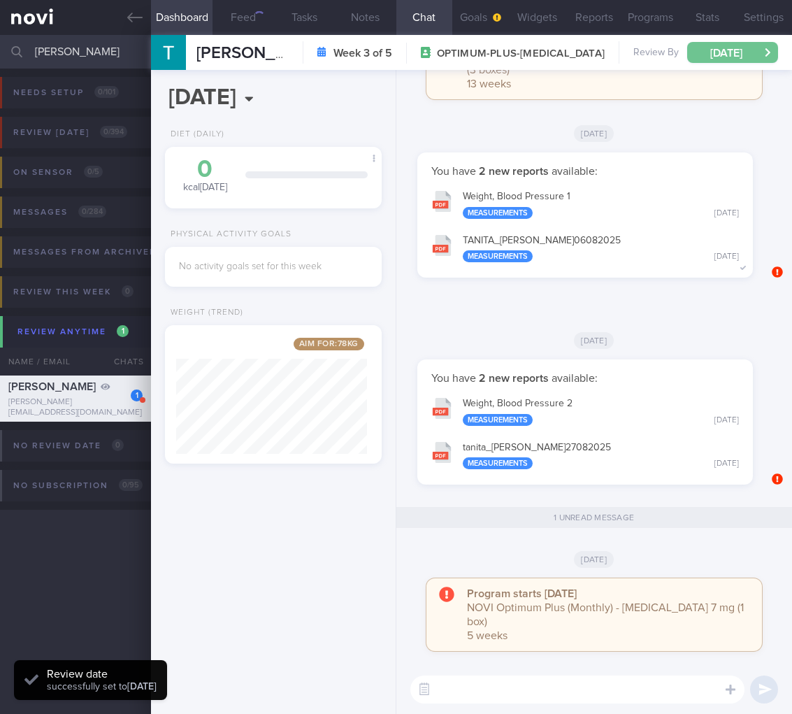
click at [740, 59] on button "[DATE]" at bounding box center [732, 52] width 91 height 21
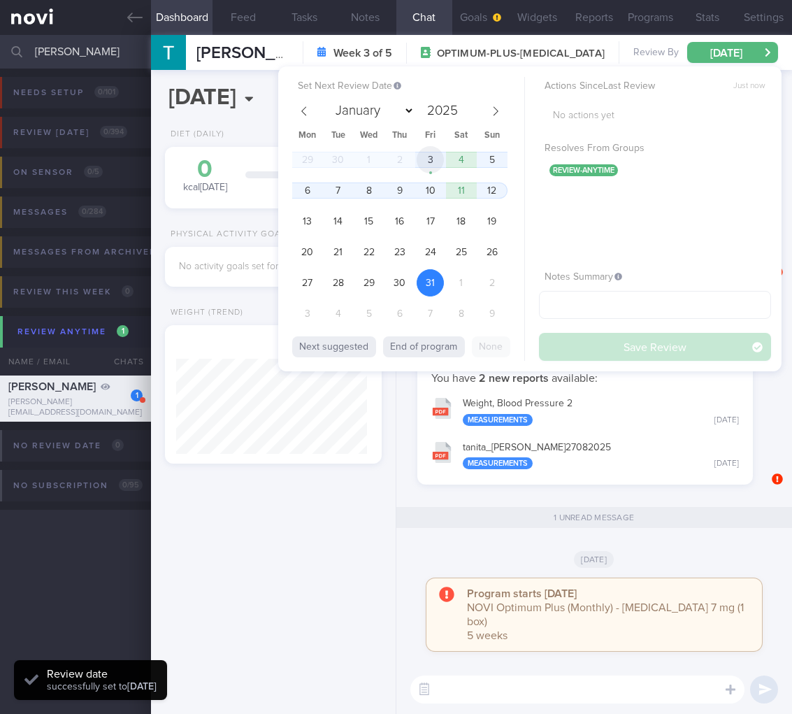
click at [429, 164] on span "3" at bounding box center [430, 159] width 27 height 27
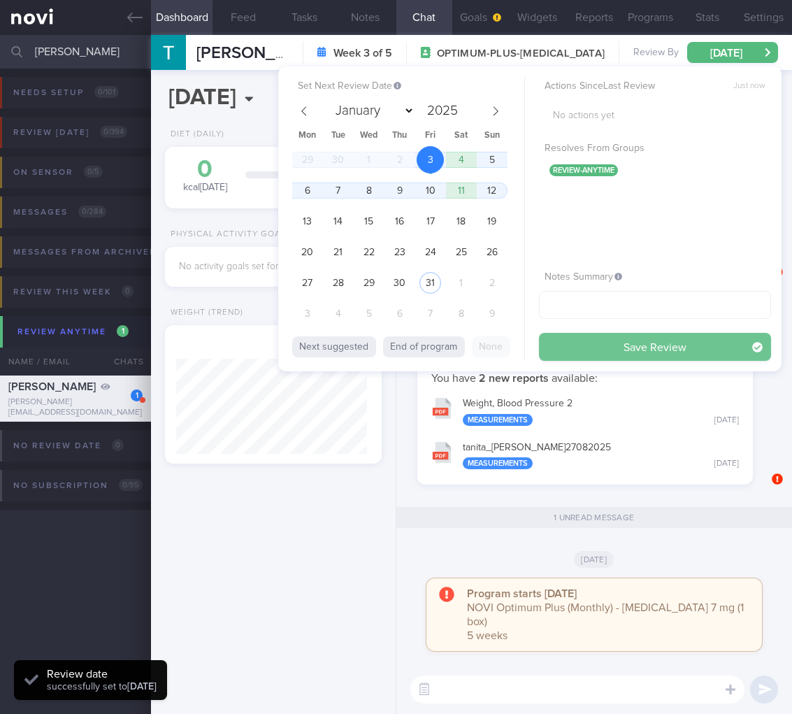
click at [633, 336] on button "Save Review" at bounding box center [655, 347] width 232 height 28
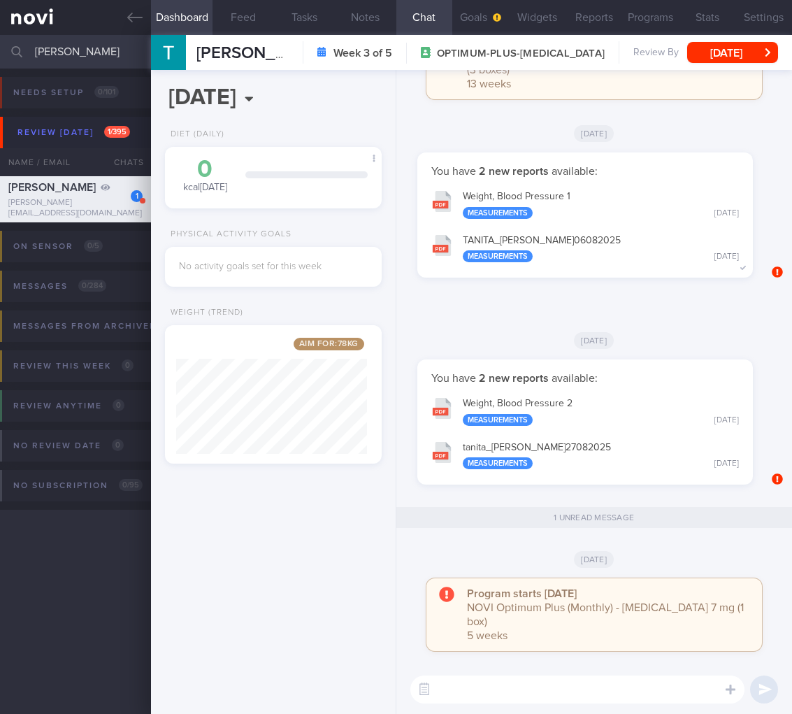
drag, startPoint x: 104, startPoint y: 50, endPoint x: -75, endPoint y: 27, distance: 179.7
click at [0, 27] on html "You are offline! Some functionality will be unavailable Patients New Users Coac…" at bounding box center [396, 357] width 792 height 714
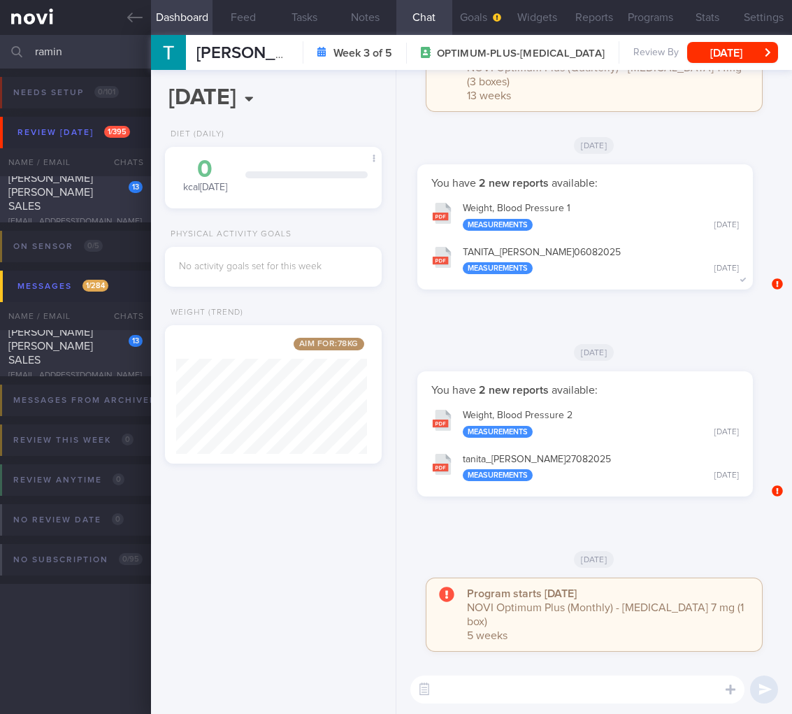
type input "ramin"
drag, startPoint x: 115, startPoint y: 204, endPoint x: 743, endPoint y: 41, distance: 648.8
click at [115, 204] on div "[PERSON_NAME] [PERSON_NAME] SALES" at bounding box center [73, 192] width 131 height 42
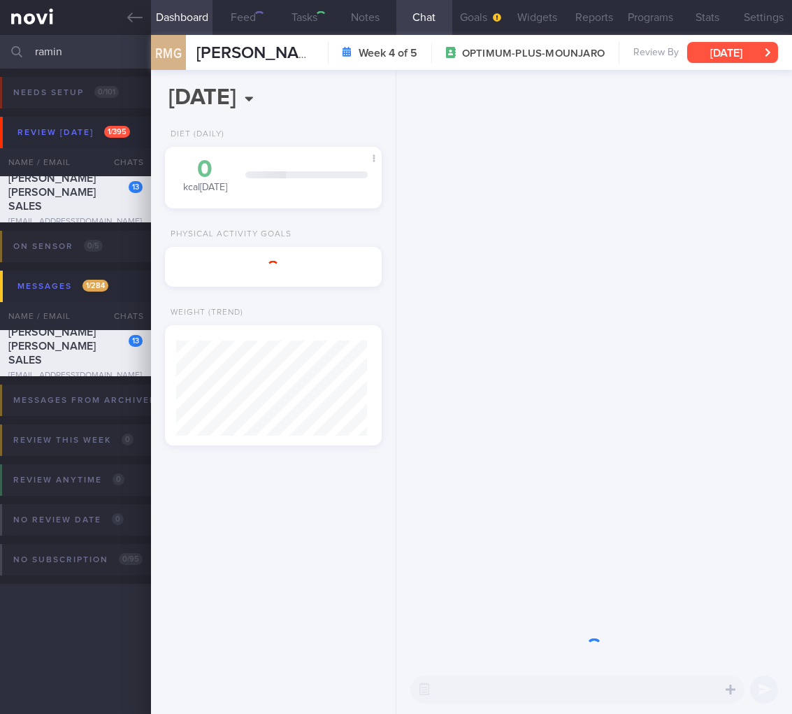
click at [742, 42] on button "[DATE]" at bounding box center [732, 52] width 91 height 21
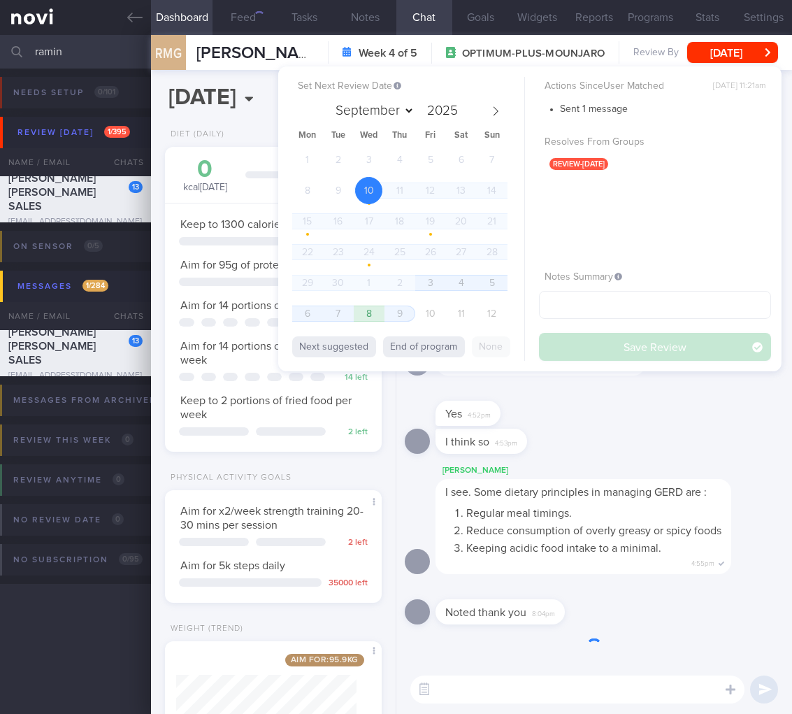
scroll to position [111, 180]
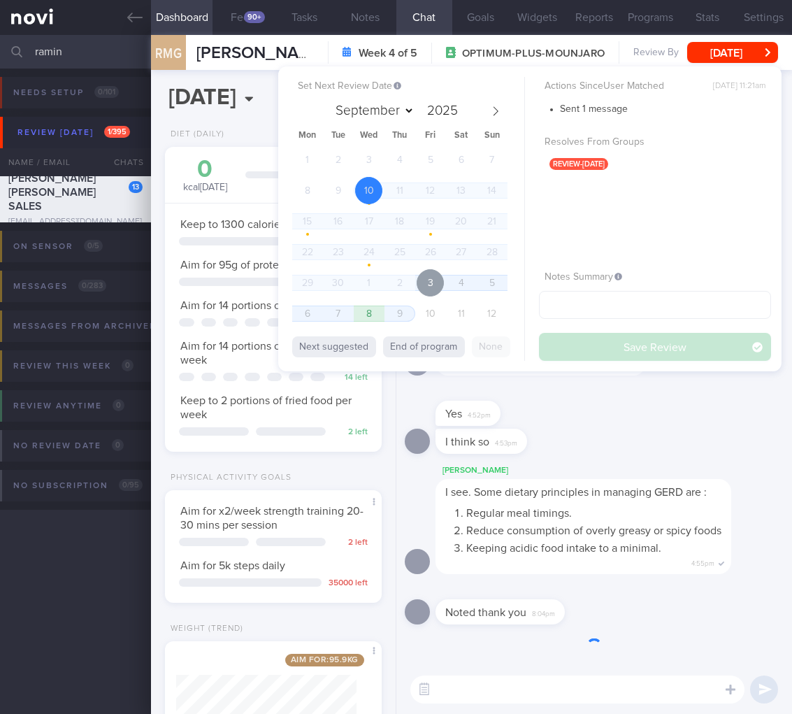
click at [432, 285] on span "3" at bounding box center [430, 282] width 27 height 27
click at [714, 355] on button "Save Review" at bounding box center [655, 347] width 232 height 28
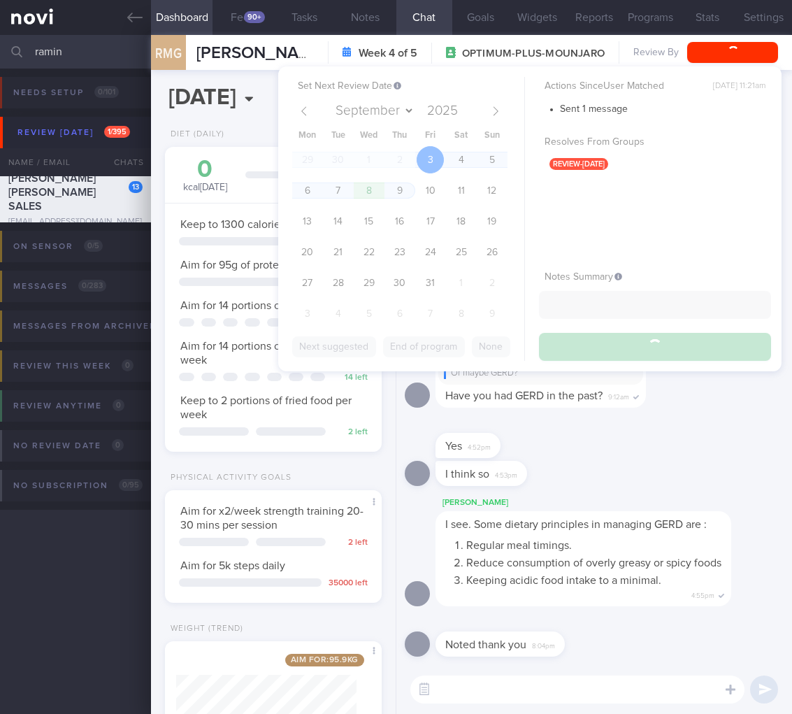
click at [715, 348] on div "Actions Since User Matched [DATE] 11:21am Sent 1 message Resolves From Groups r…" at bounding box center [655, 219] width 232 height 284
select select "9"
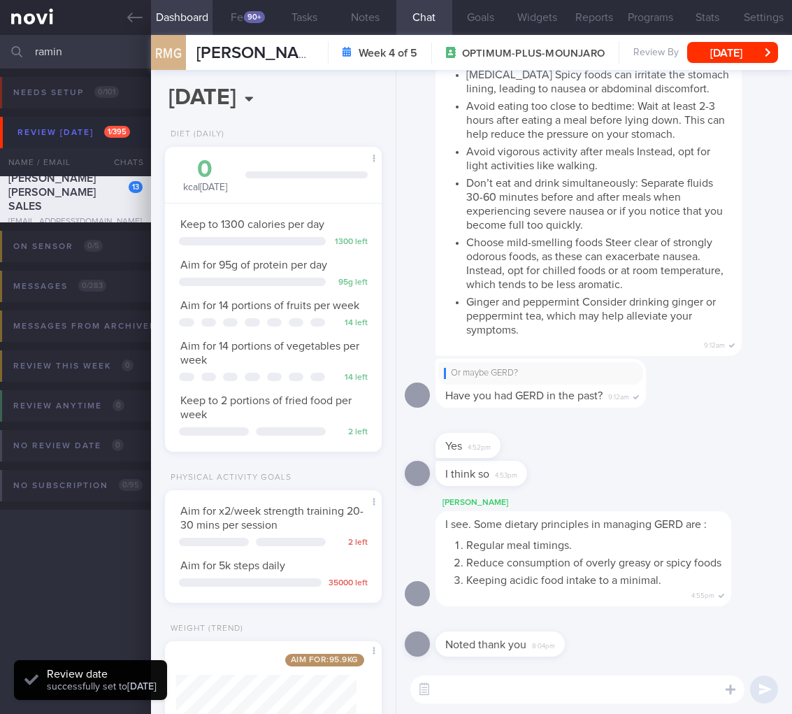
click at [686, 570] on li "Keeping acidic food intake to a minimal." at bounding box center [593, 578] width 255 height 17
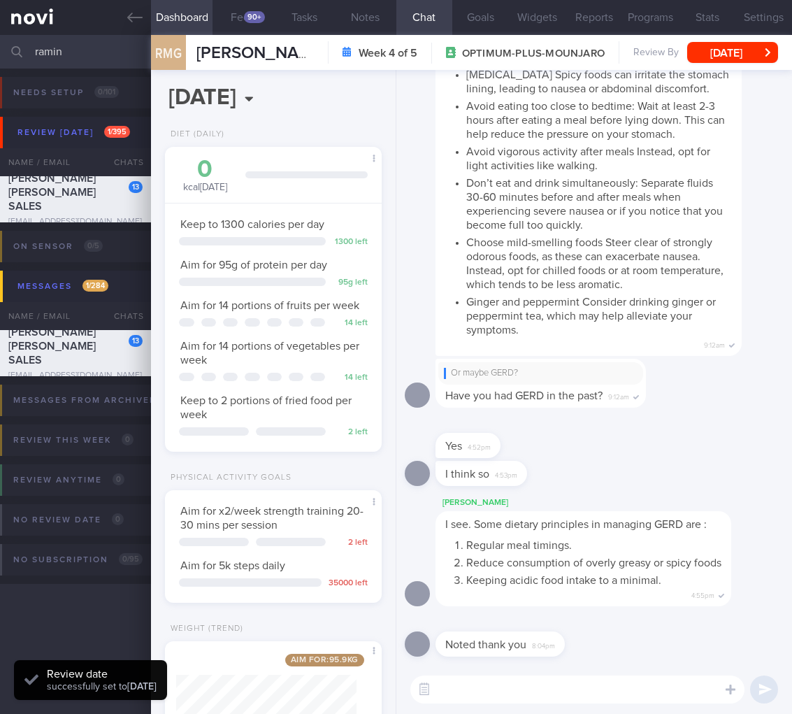
scroll to position [0, 0]
click at [358, 603] on div "Aim for x2/week strength training 20-30 mins per session 2 left Aim for 5k step…" at bounding box center [273, 546] width 216 height 113
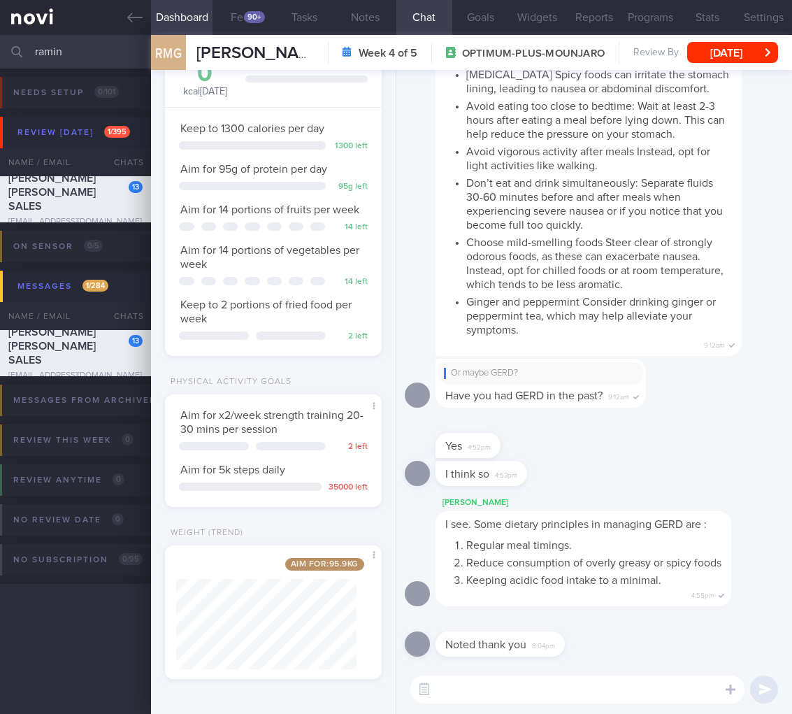
drag, startPoint x: 94, startPoint y: 48, endPoint x: -49, endPoint y: 41, distance: 142.8
click at [0, 41] on html "You are offline! Some functionality will be unavailable Patients New Users Coac…" at bounding box center [396, 357] width 792 height 714
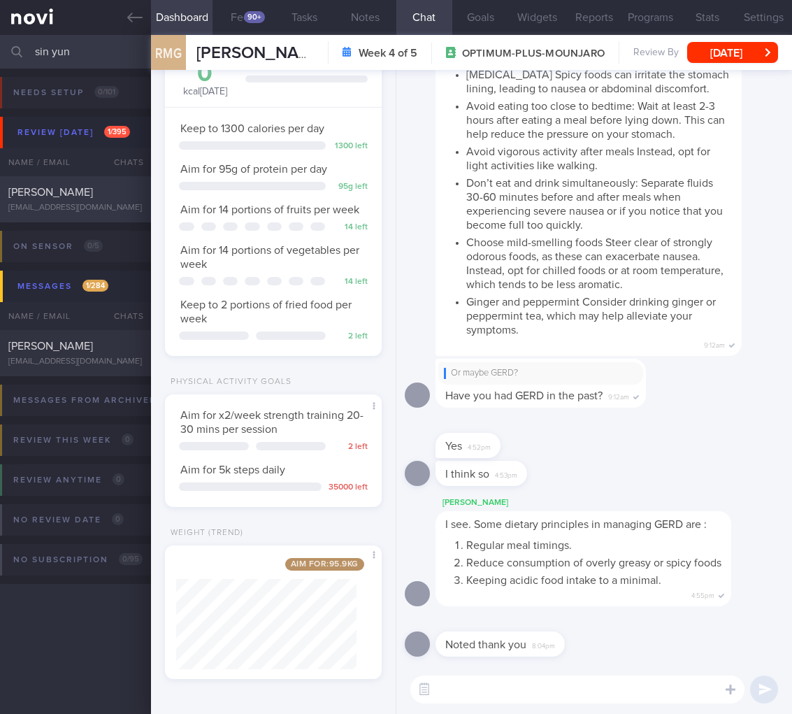
type input "sin yun"
click at [85, 187] on div "[PERSON_NAME]" at bounding box center [73, 192] width 131 height 14
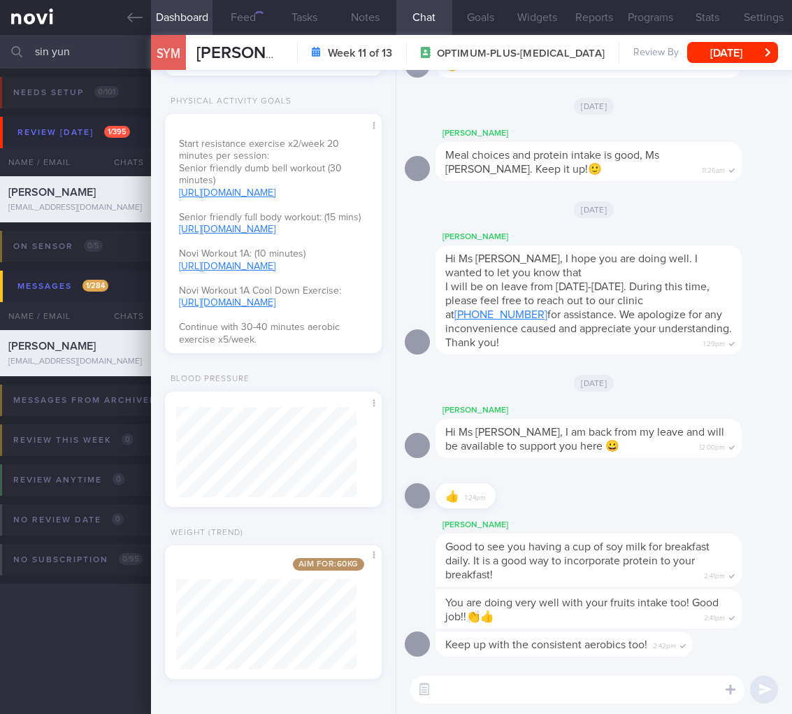
scroll to position [90, 180]
click at [243, 22] on button "Feed" at bounding box center [244, 17] width 62 height 35
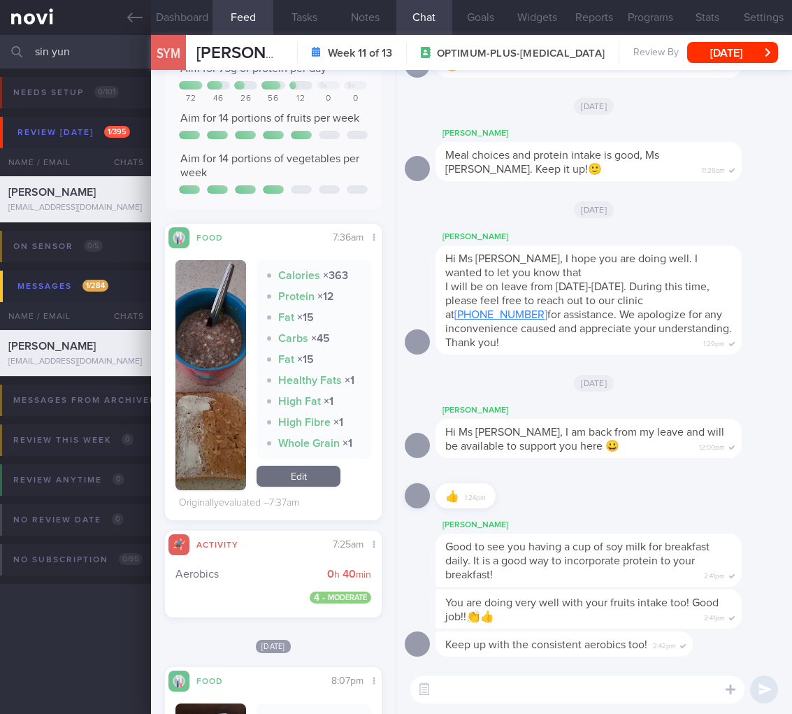
scroll to position [236, 0]
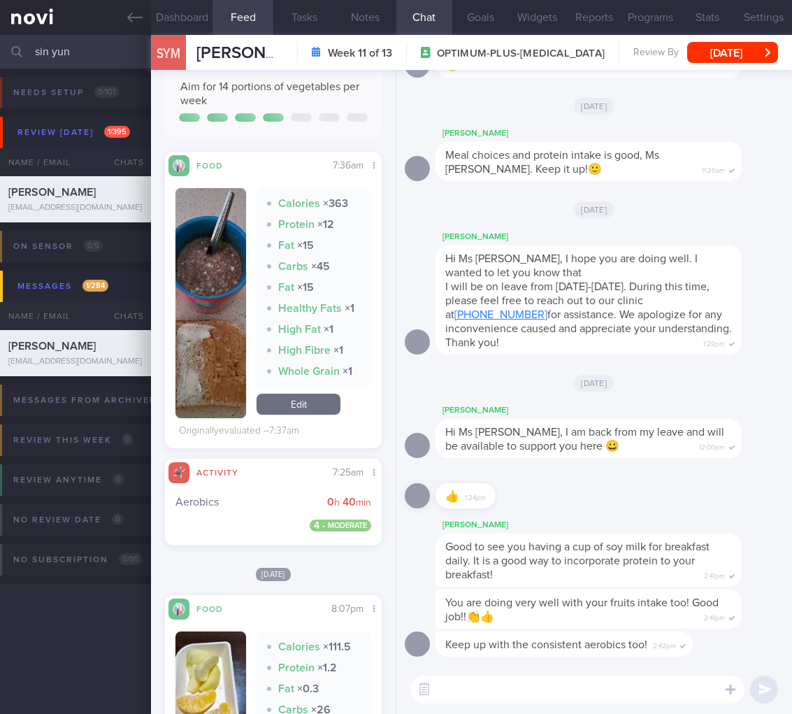
click at [224, 382] on button "button" at bounding box center [211, 303] width 71 height 230
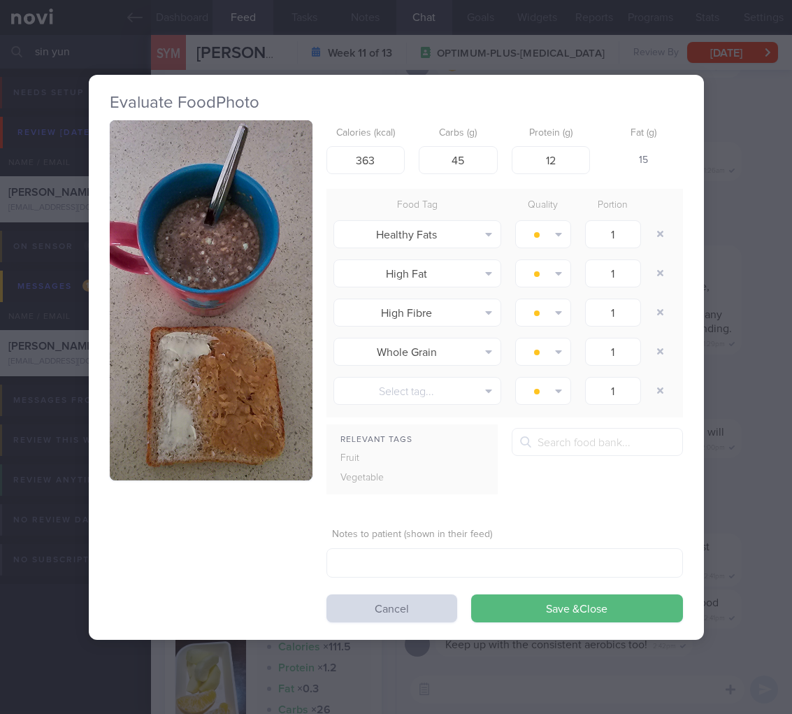
click at [776, 459] on div "Evaluate Food Photo Calories (kcal) 363 Carbs (g) 45 Protein (g) 12 Fat (g) 15 …" at bounding box center [396, 357] width 792 height 714
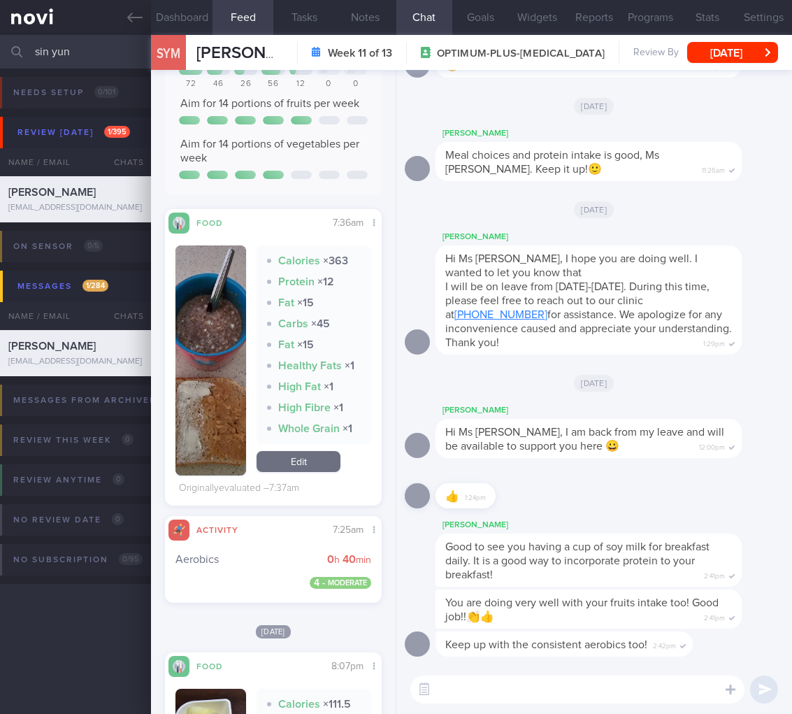
scroll to position [59, 0]
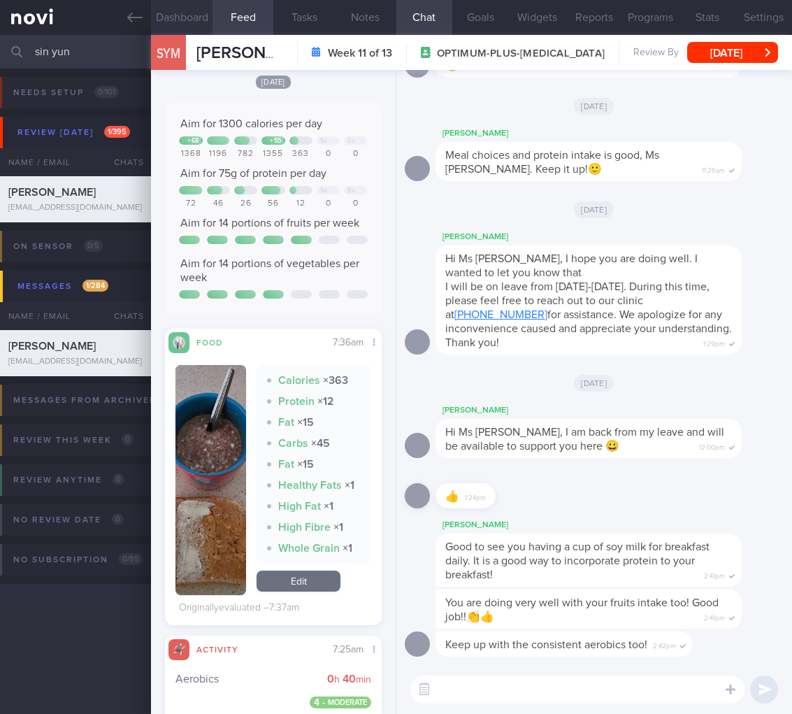
click at [170, 24] on button "Dashboard" at bounding box center [182, 17] width 62 height 35
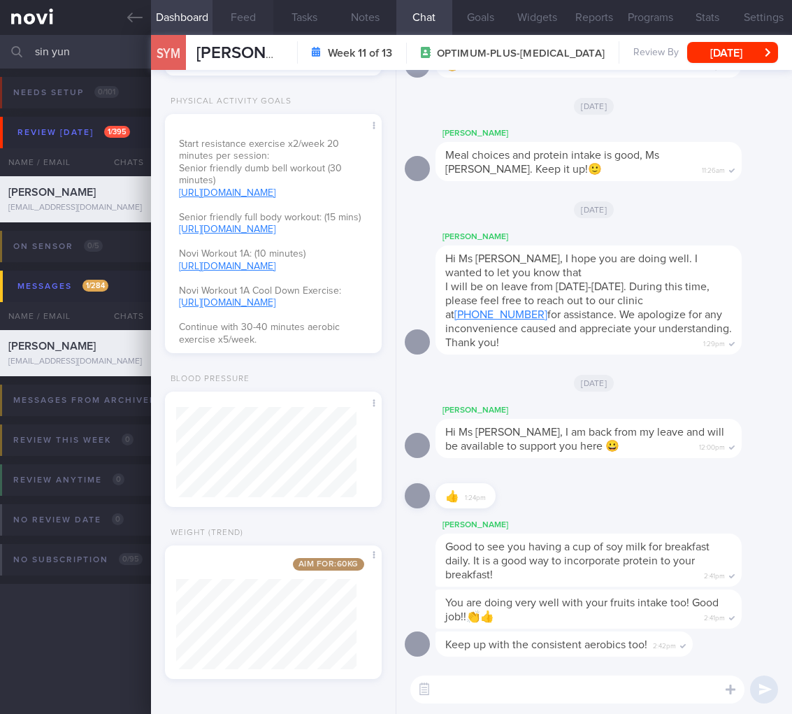
click at [222, 15] on button "Feed" at bounding box center [244, 17] width 62 height 35
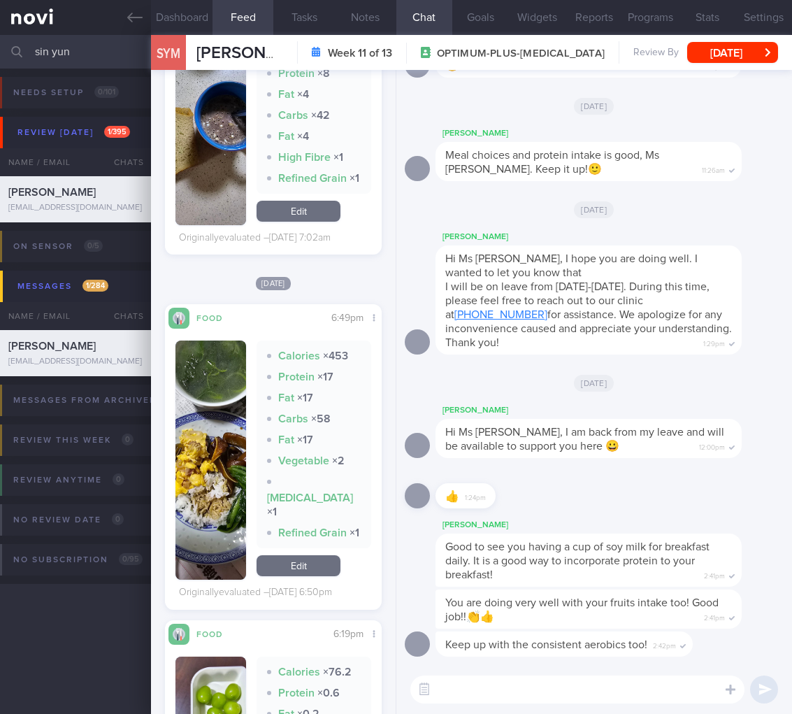
scroll to position [12890, 0]
